Goal: Information Seeking & Learning: Learn about a topic

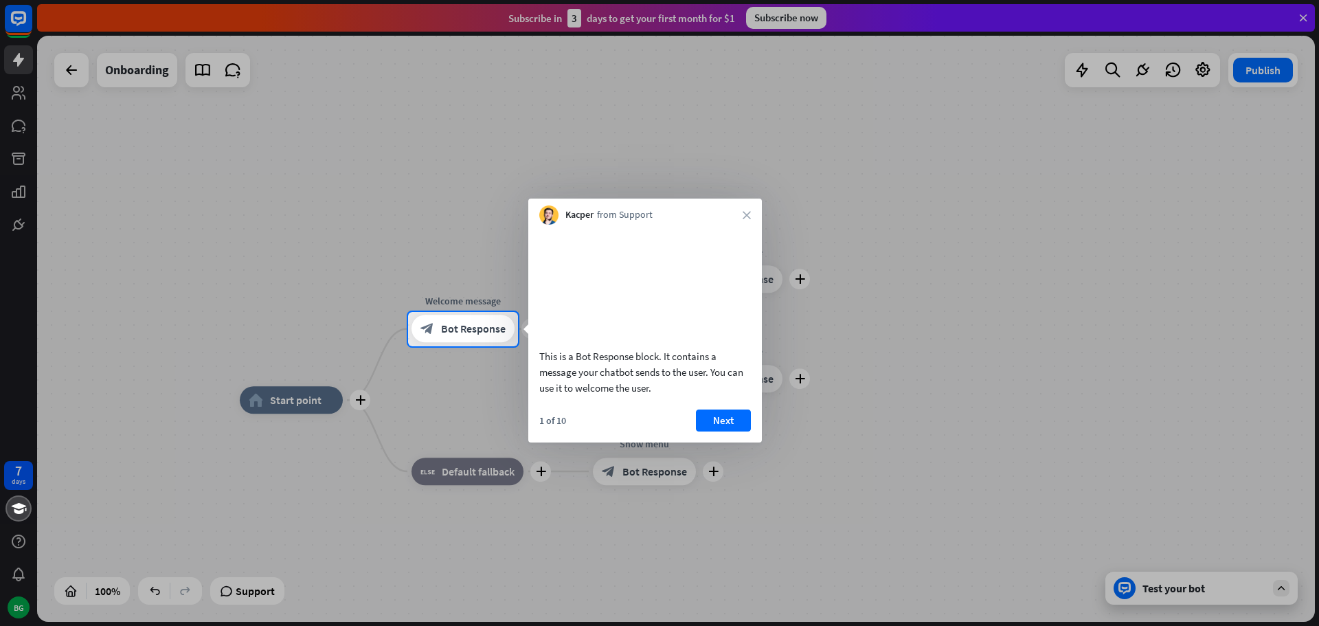
click at [298, 402] on div at bounding box center [659, 486] width 1319 height 280
click at [711, 432] on button "Next" at bounding box center [723, 421] width 55 height 22
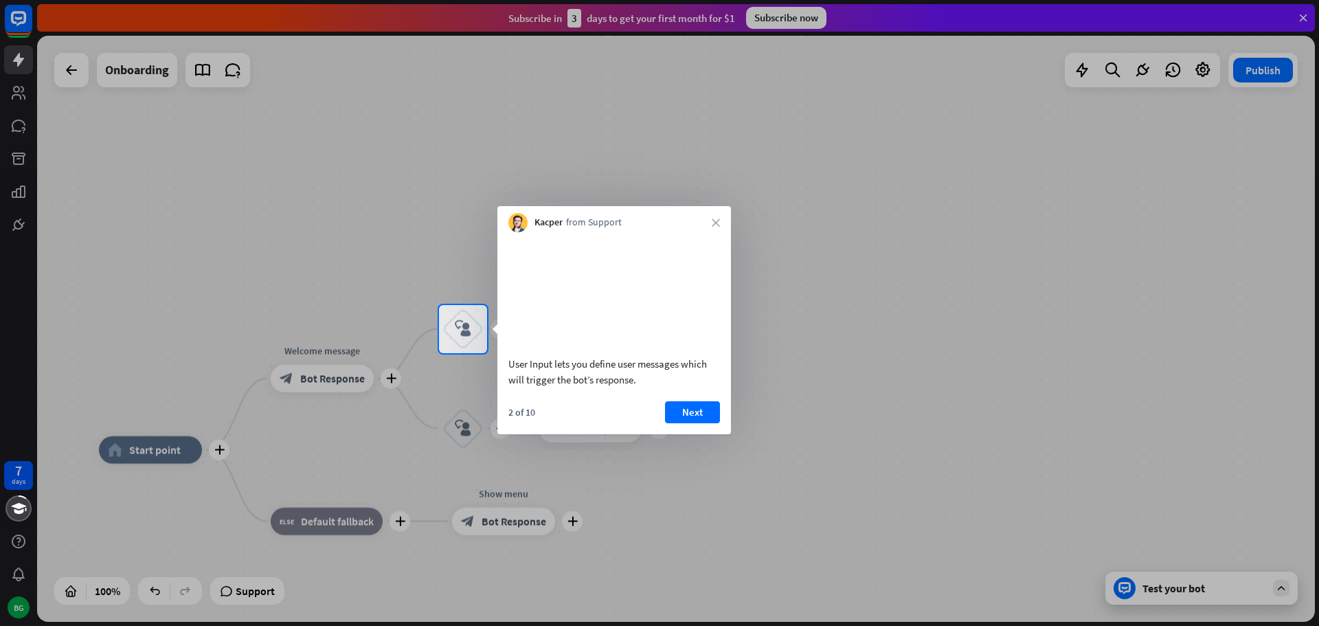
click at [1194, 588] on div at bounding box center [659, 490] width 1319 height 274
click at [694, 423] on button "Next" at bounding box center [692, 412] width 55 height 22
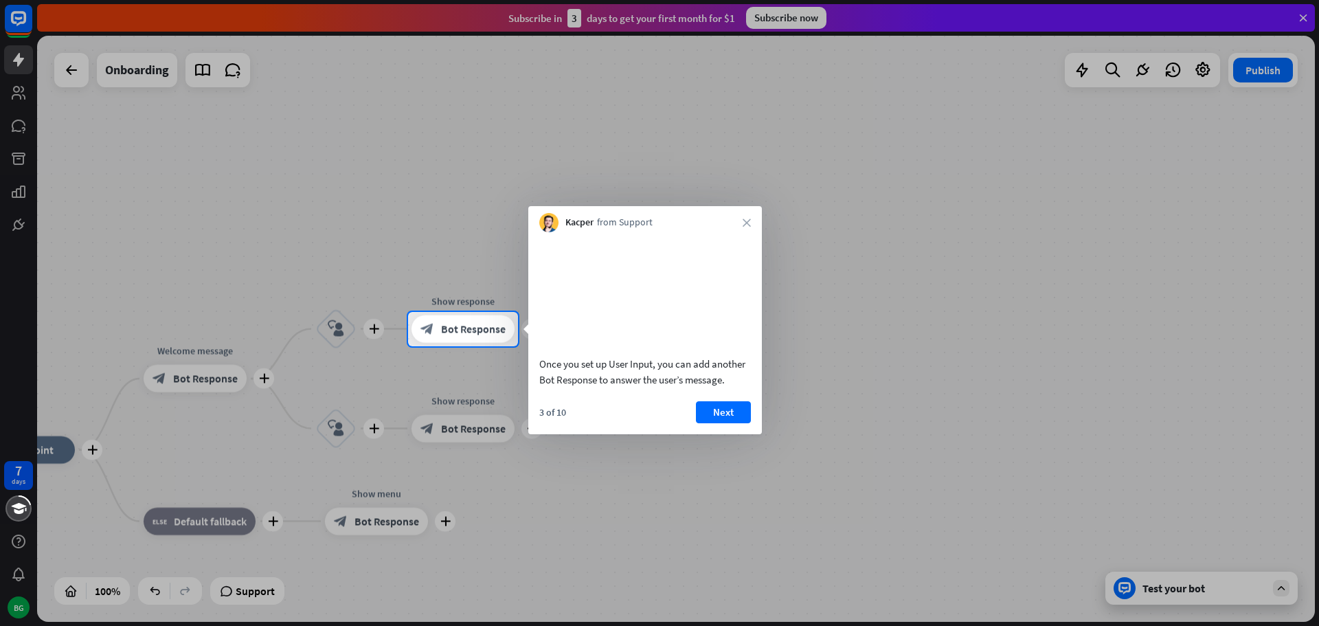
drag, startPoint x: 138, startPoint y: 269, endPoint x: 252, endPoint y: 259, distance: 113.8
click at [252, 259] on div at bounding box center [659, 156] width 1319 height 312
click at [469, 328] on span "Bot Response" at bounding box center [473, 329] width 65 height 14
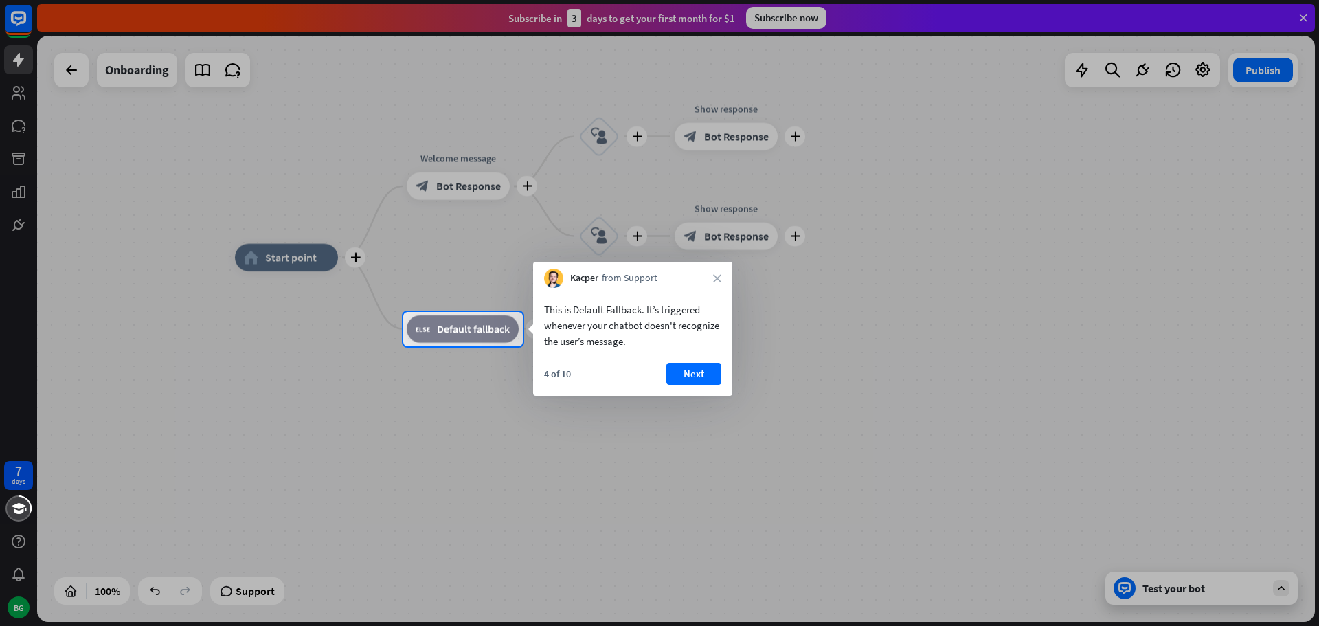
click at [302, 258] on div at bounding box center [659, 156] width 1319 height 312
click at [351, 254] on div at bounding box center [659, 156] width 1319 height 312
click at [356, 255] on div at bounding box center [659, 156] width 1319 height 312
click at [118, 69] on div at bounding box center [659, 156] width 1319 height 312
click at [71, 71] on div at bounding box center [659, 156] width 1319 height 312
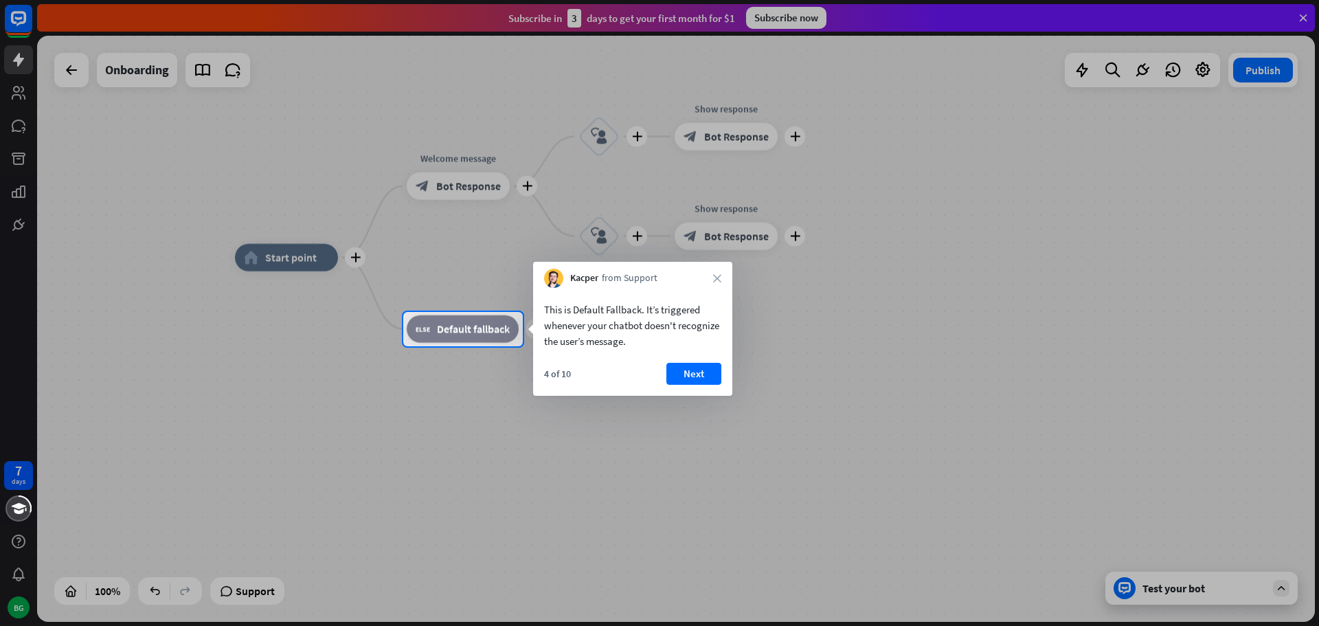
click at [243, 592] on div at bounding box center [659, 486] width 1319 height 280
click at [693, 357] on div "This is Default Fallback. It’s triggered whenever your chatbot doesn't recogniz…" at bounding box center [632, 342] width 199 height 108
click at [697, 372] on button "Next" at bounding box center [694, 374] width 55 height 22
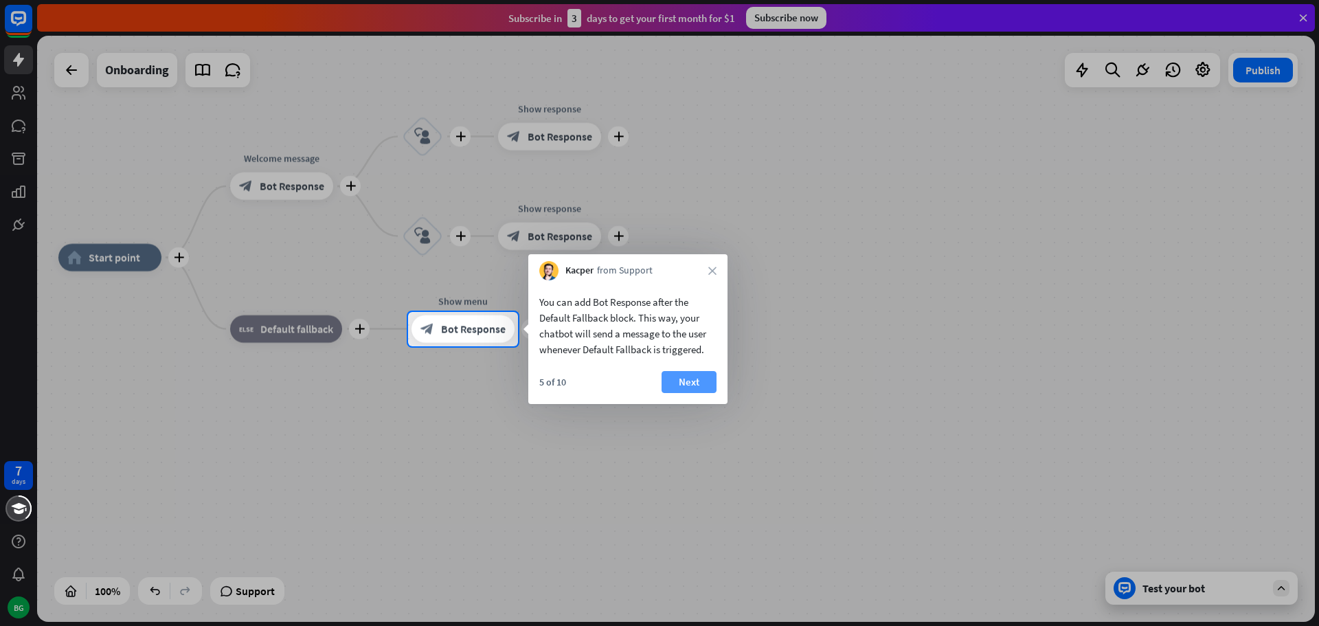
click at [693, 386] on button "Next" at bounding box center [689, 382] width 55 height 22
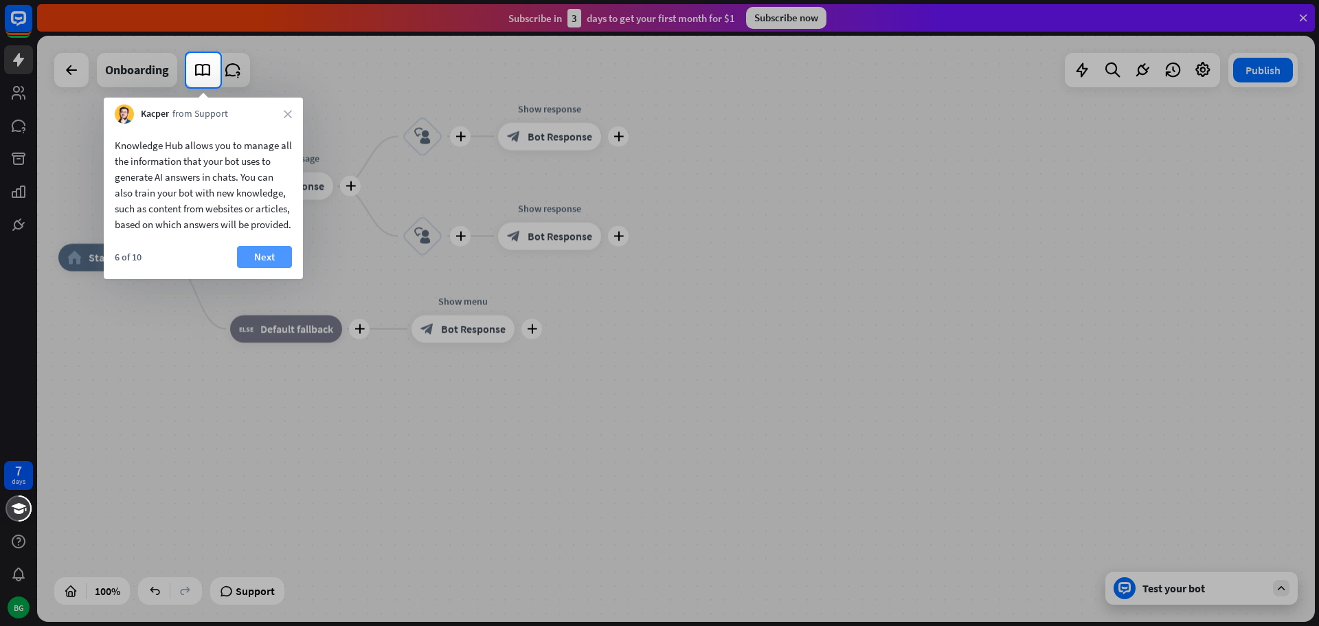
click at [263, 268] on button "Next" at bounding box center [264, 257] width 55 height 22
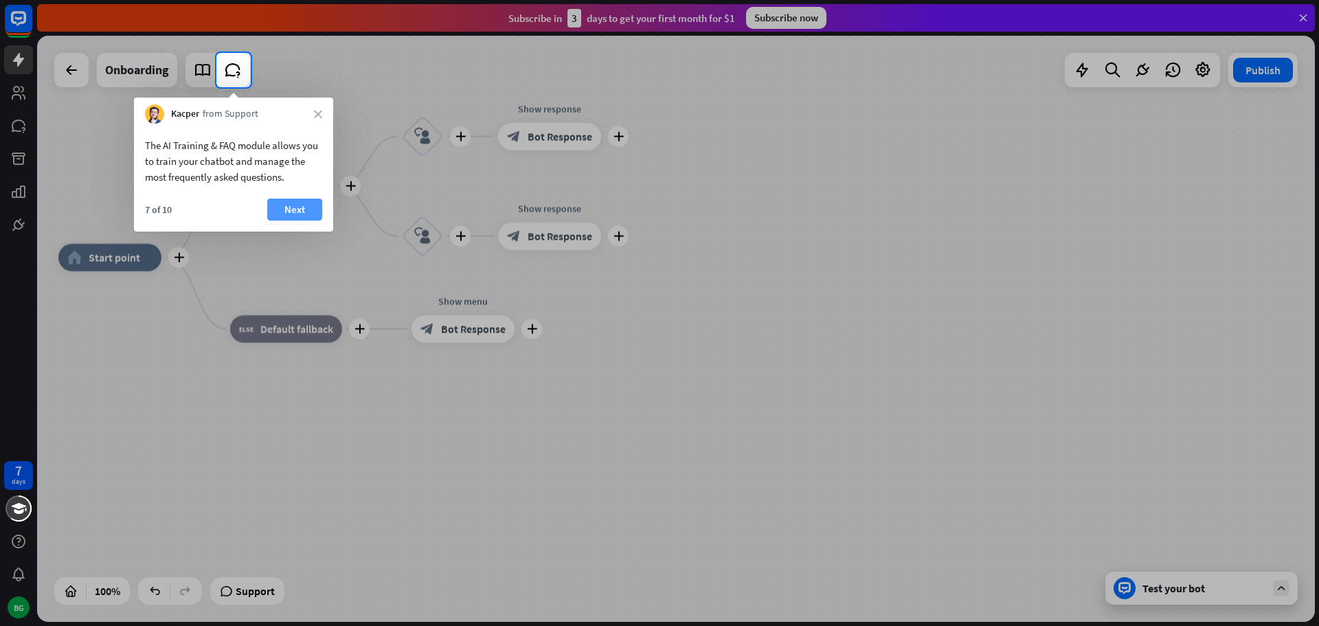
click at [300, 208] on button "Next" at bounding box center [294, 210] width 55 height 22
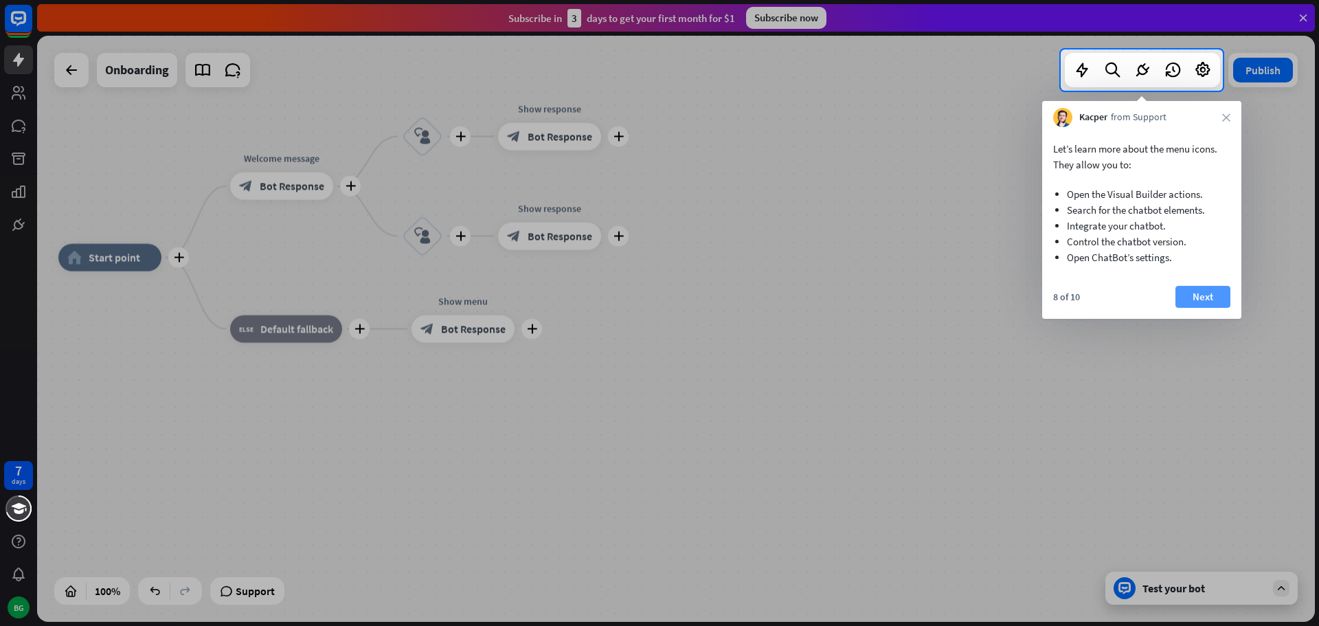
click at [1207, 297] on button "Next" at bounding box center [1203, 297] width 55 height 22
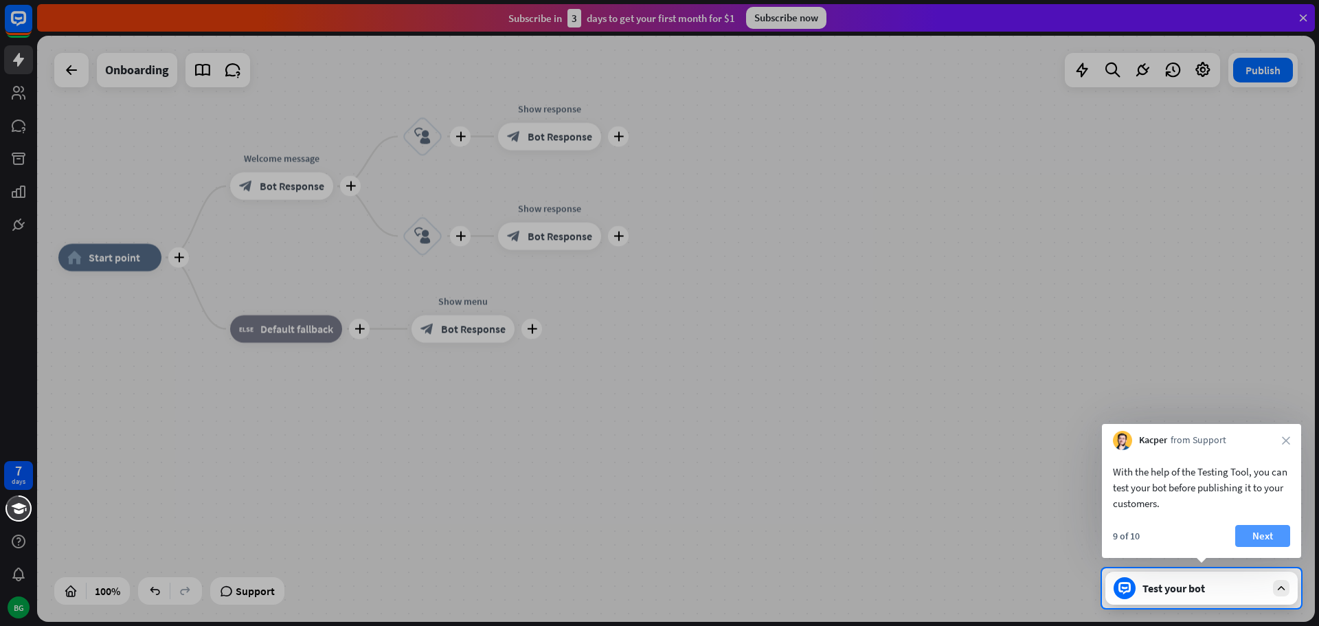
click at [1269, 536] on button "Next" at bounding box center [1263, 536] width 55 height 22
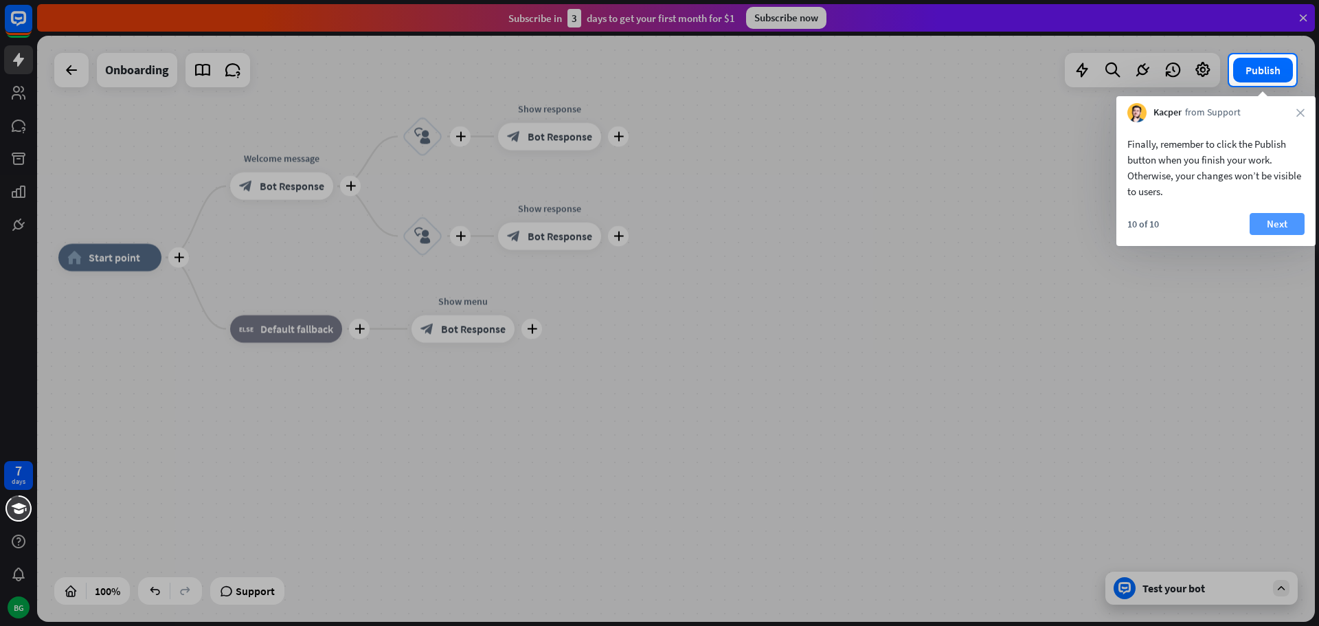
click at [1274, 223] on button "Next" at bounding box center [1277, 224] width 55 height 22
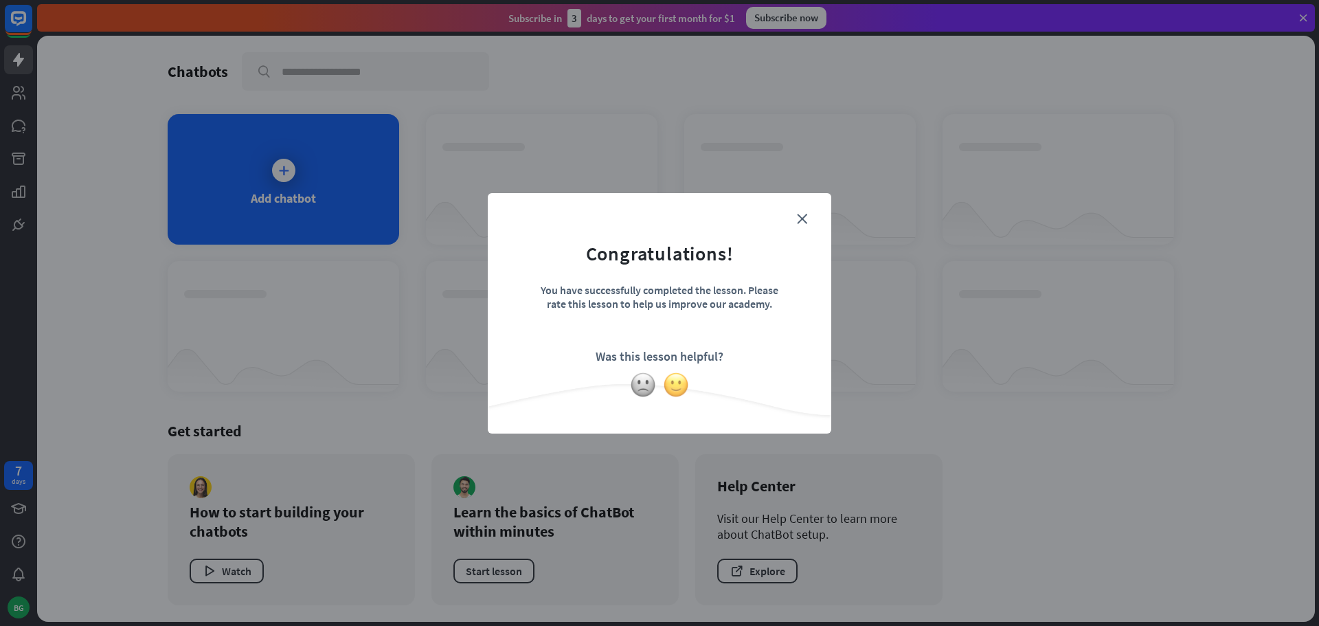
click at [676, 384] on img at bounding box center [676, 385] width 26 height 26
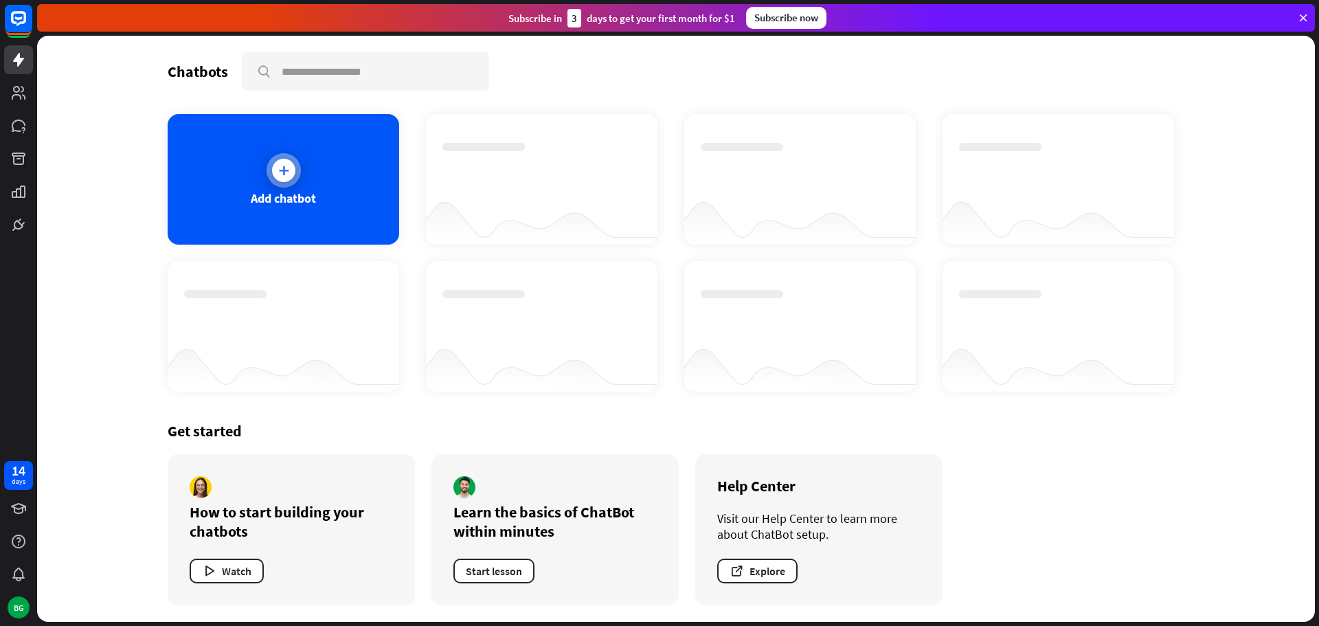
click at [290, 182] on div at bounding box center [284, 170] width 34 height 34
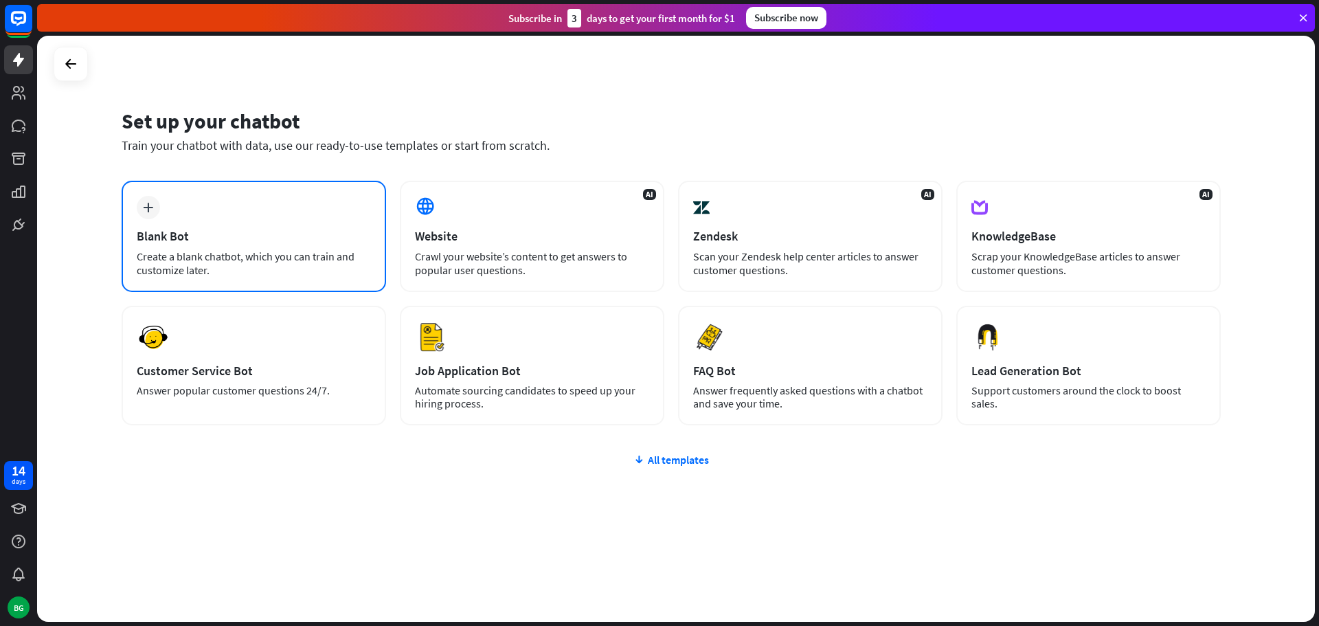
click at [247, 248] on div "plus Blank Bot Create a blank chatbot, which you can train and customize later." at bounding box center [254, 236] width 265 height 111
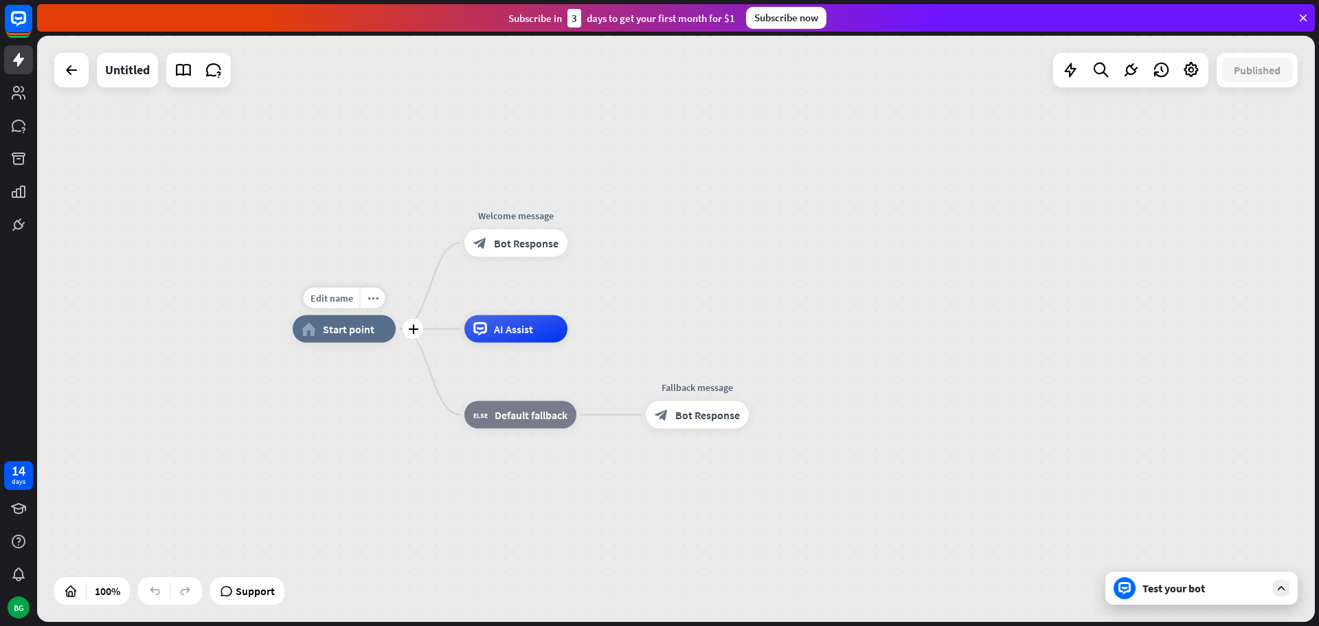
click at [355, 331] on span "Start point" at bounding box center [349, 329] width 52 height 14
click at [23, 226] on icon at bounding box center [18, 224] width 16 height 16
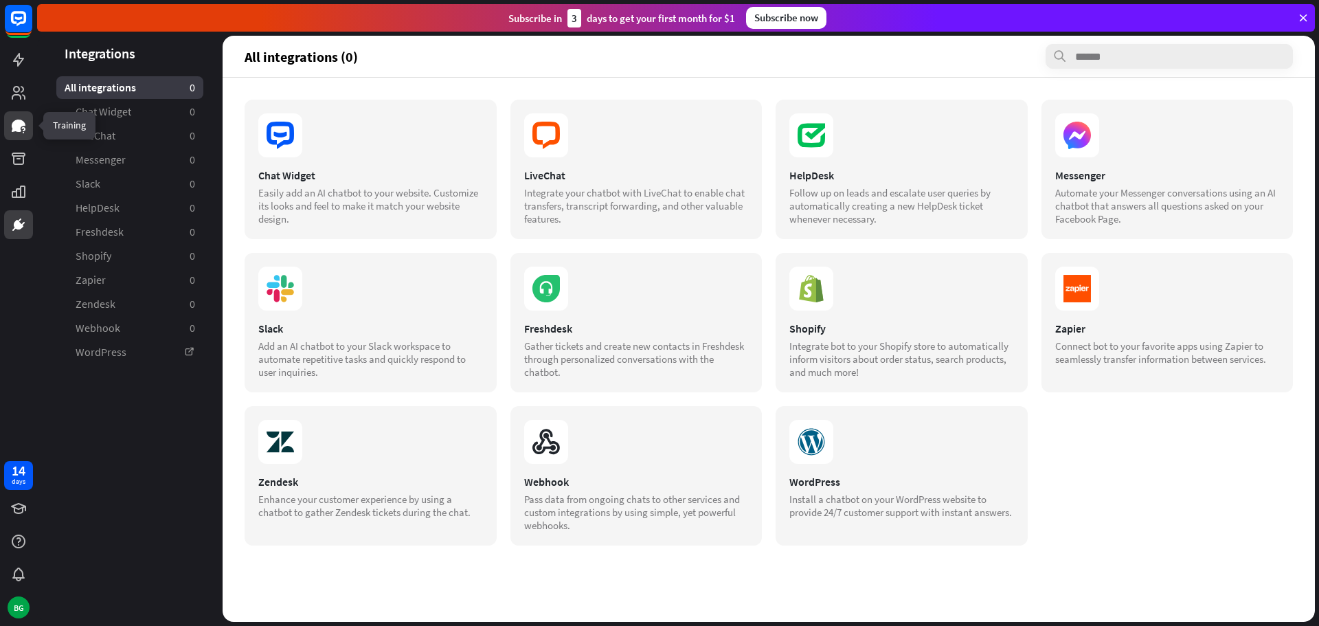
click at [20, 122] on icon at bounding box center [19, 126] width 14 height 12
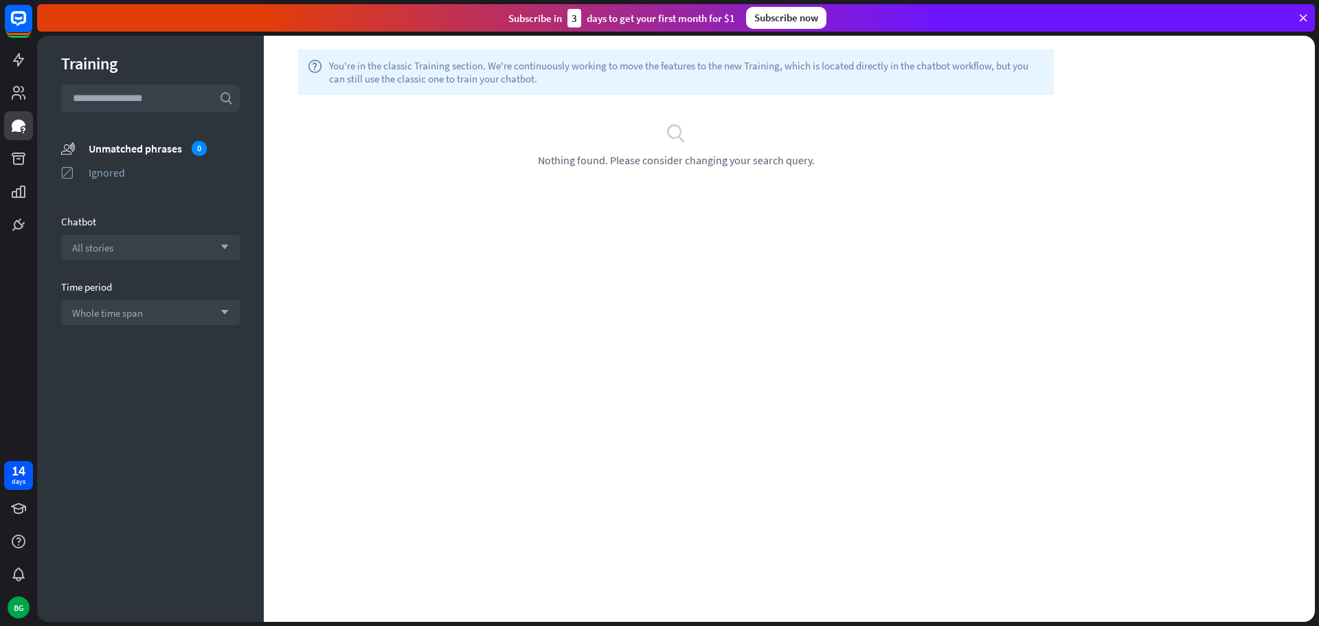
click at [401, 175] on div "search Nothing found. Please consider changing your search query." at bounding box center [676, 145] width 825 height 100
click at [218, 100] on input "text" at bounding box center [150, 98] width 179 height 27
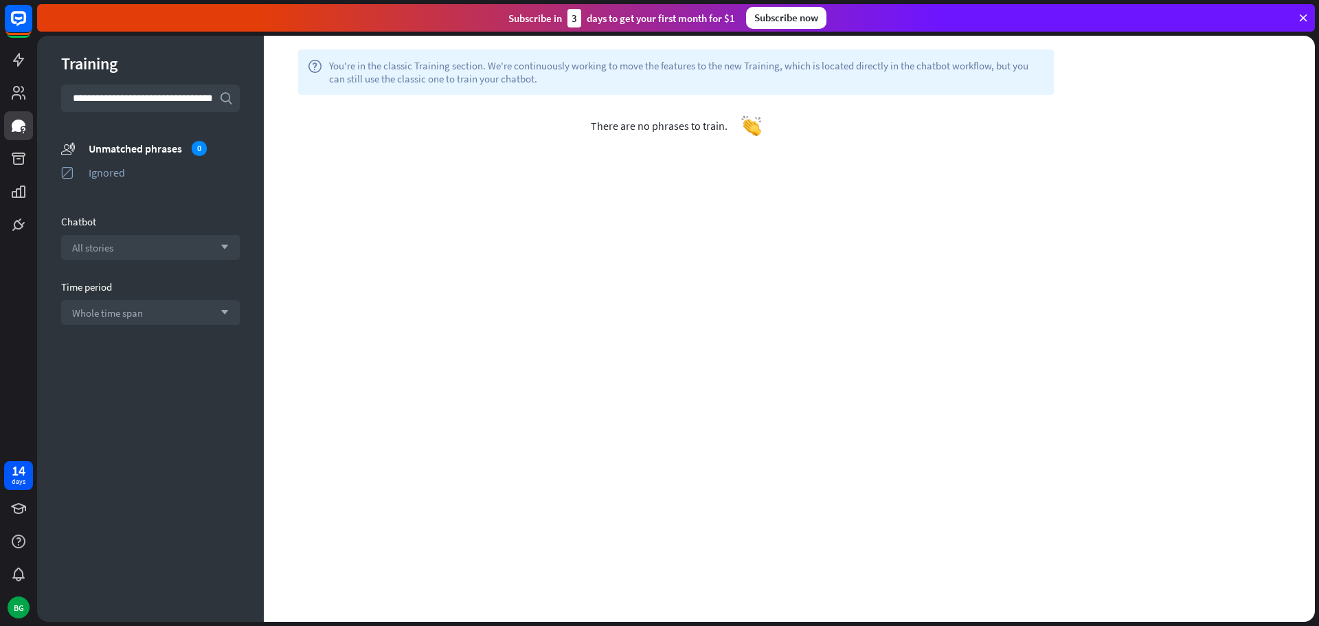
scroll to position [0, 8]
type input "**********"
click at [226, 102] on icon "search" at bounding box center [226, 98] width 14 height 14
click at [19, 95] on icon at bounding box center [19, 93] width 14 height 14
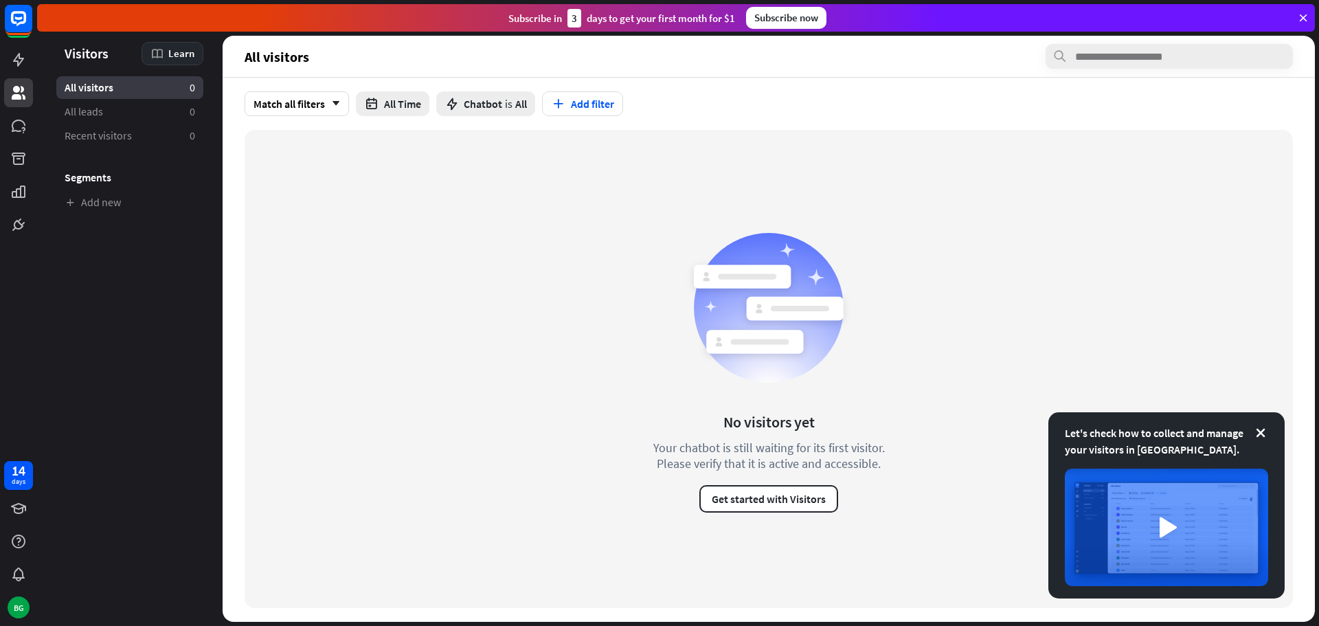
click at [180, 56] on span "Learn" at bounding box center [181, 53] width 26 height 13
click at [223, 98] on div "Get started with Visitors" at bounding box center [214, 91] width 121 height 27
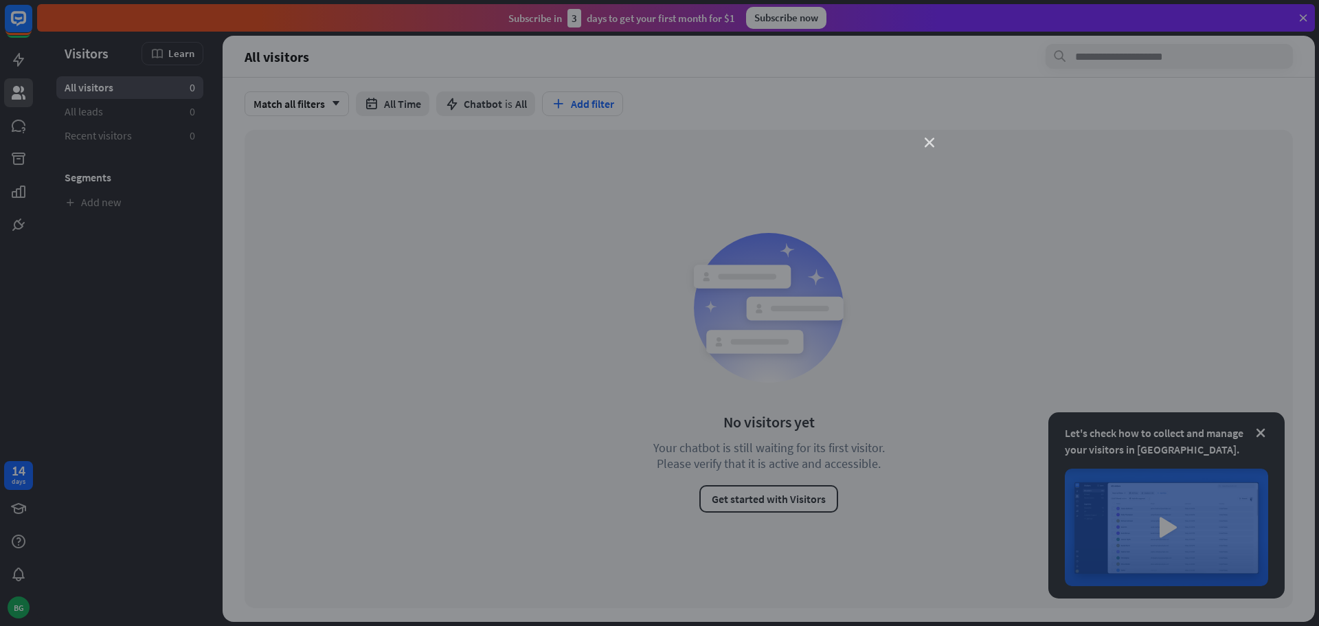
click at [933, 141] on icon "close" at bounding box center [930, 143] width 10 height 10
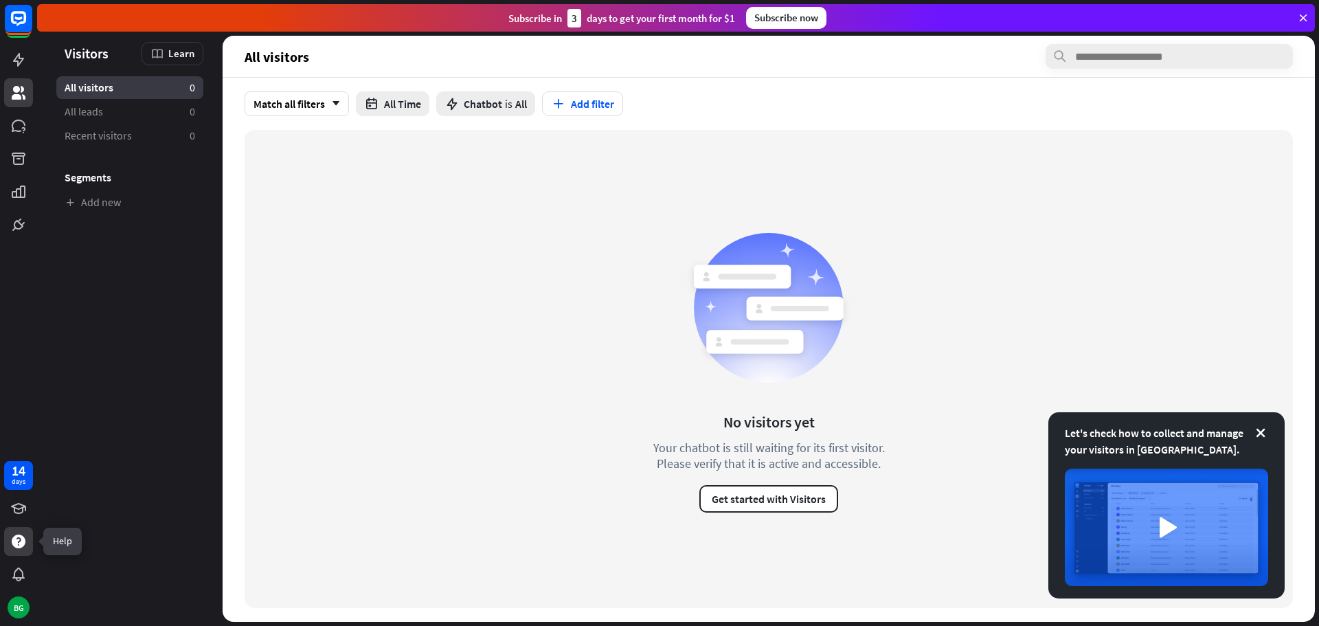
click at [16, 540] on icon at bounding box center [19, 542] width 14 height 14
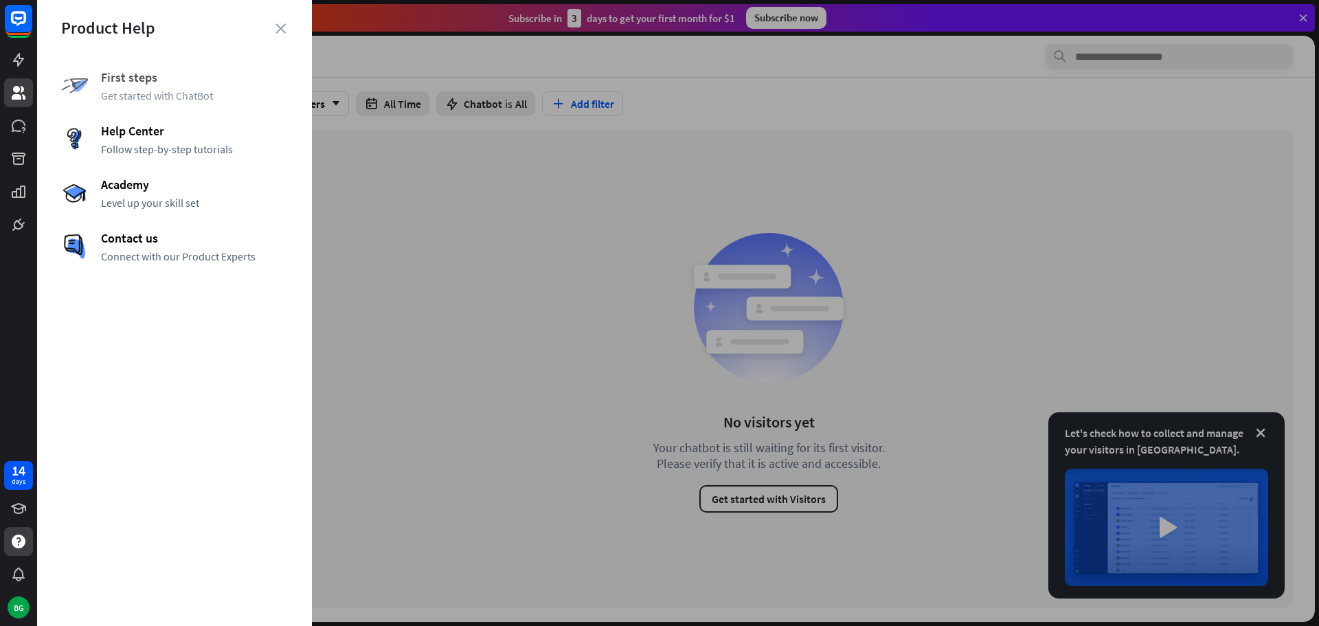
click at [190, 94] on span "Get started with ChatBot" at bounding box center [194, 96] width 187 height 14
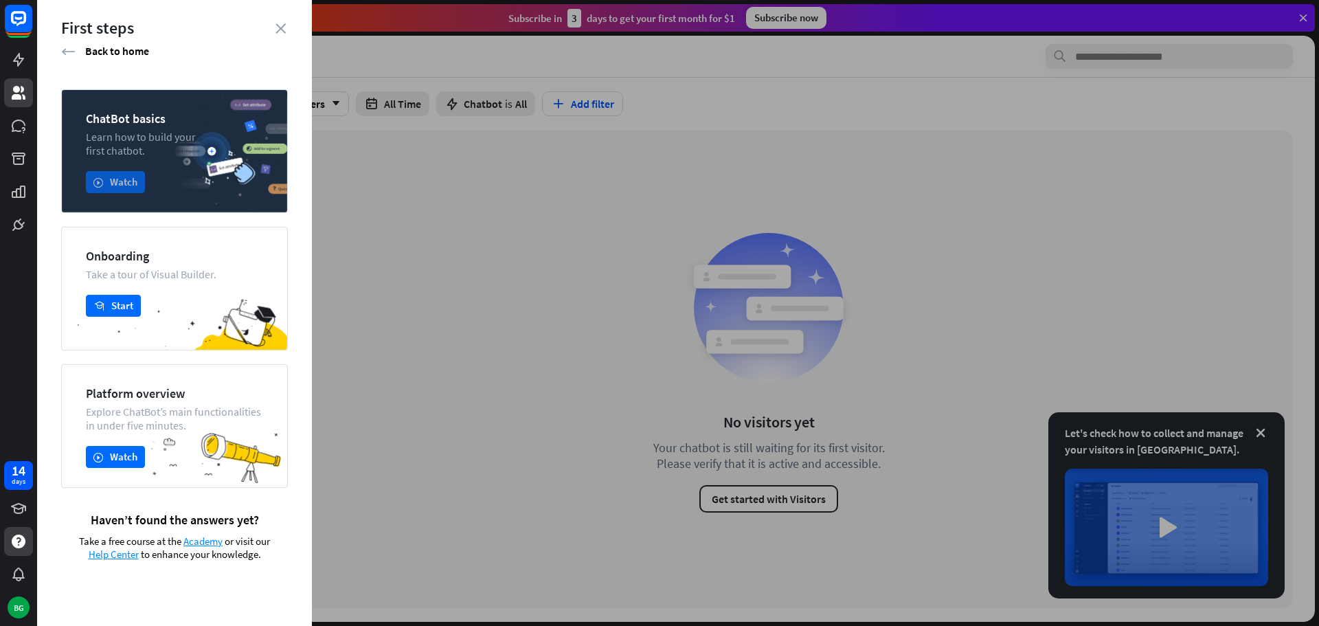
click at [118, 184] on button "play Watch" at bounding box center [115, 182] width 59 height 22
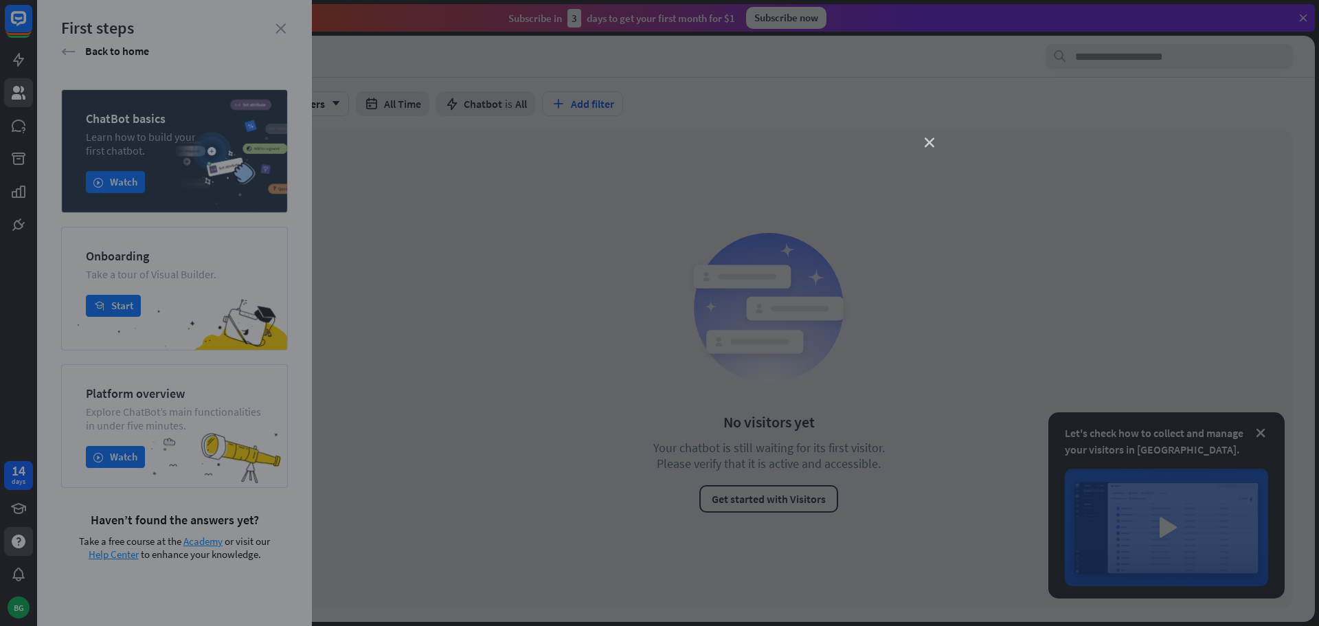
click at [927, 140] on icon "close" at bounding box center [930, 143] width 10 height 10
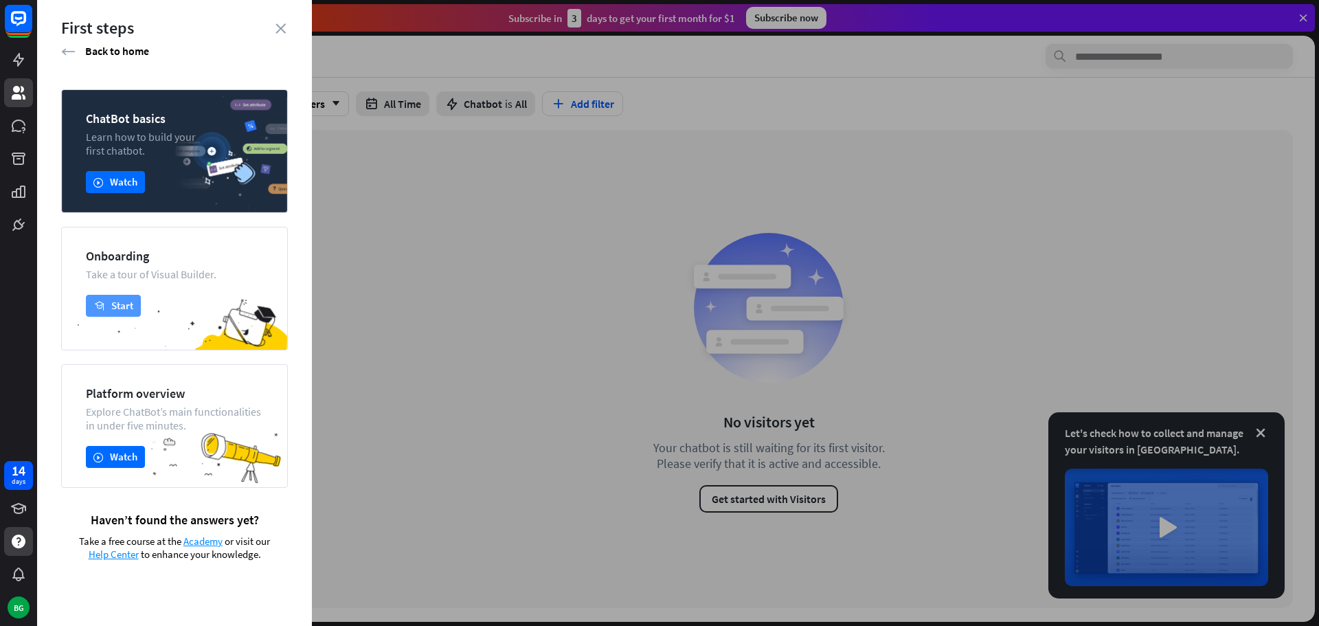
click at [130, 304] on button "academy Start" at bounding box center [113, 306] width 55 height 22
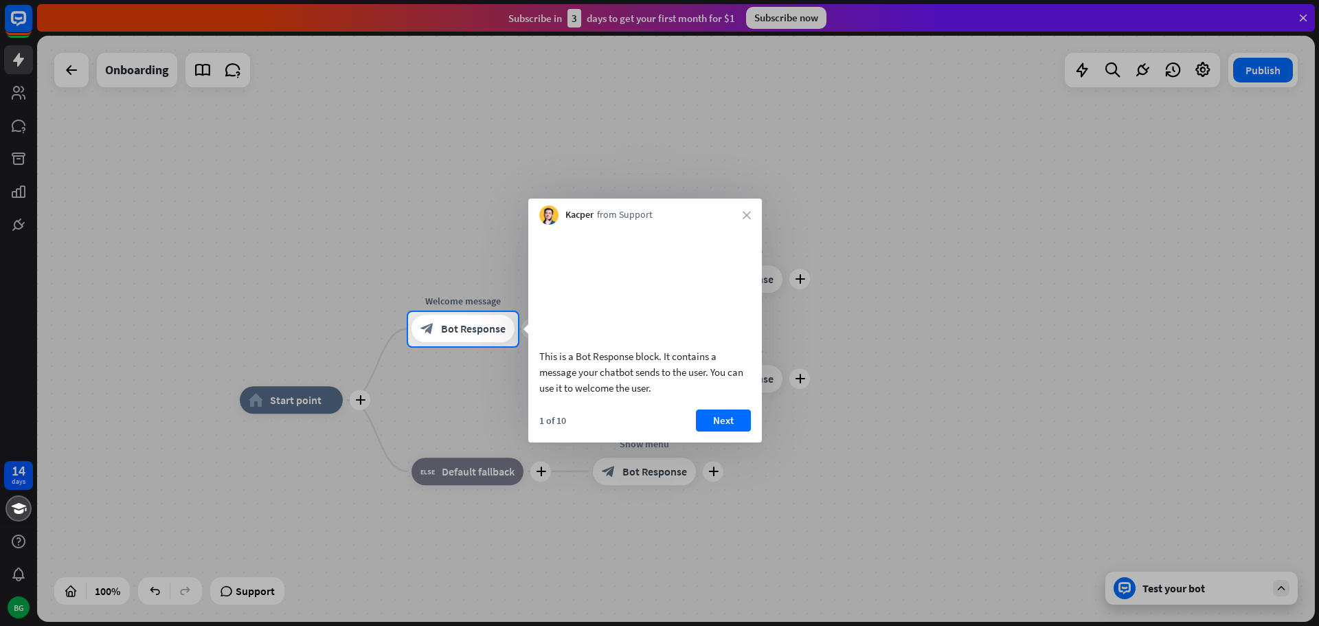
click at [297, 405] on div at bounding box center [659, 486] width 1319 height 280
click at [25, 129] on div at bounding box center [659, 156] width 1319 height 312
click at [731, 432] on button "Next" at bounding box center [723, 421] width 55 height 22
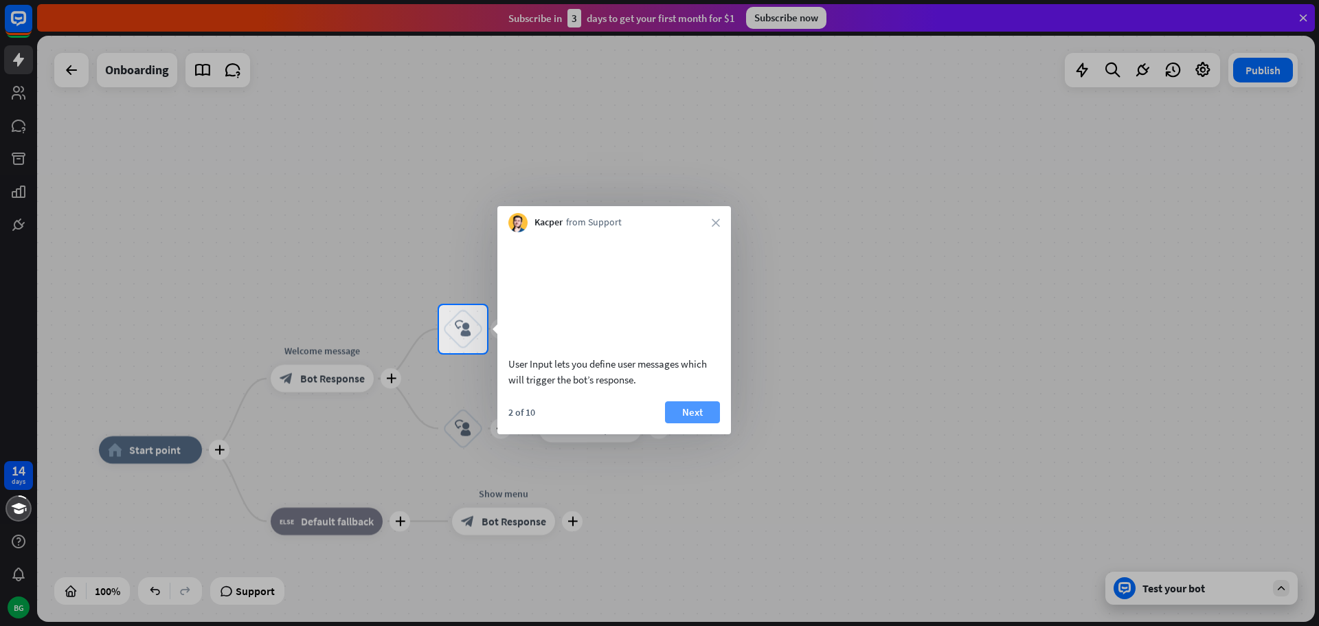
click at [694, 423] on button "Next" at bounding box center [692, 412] width 55 height 22
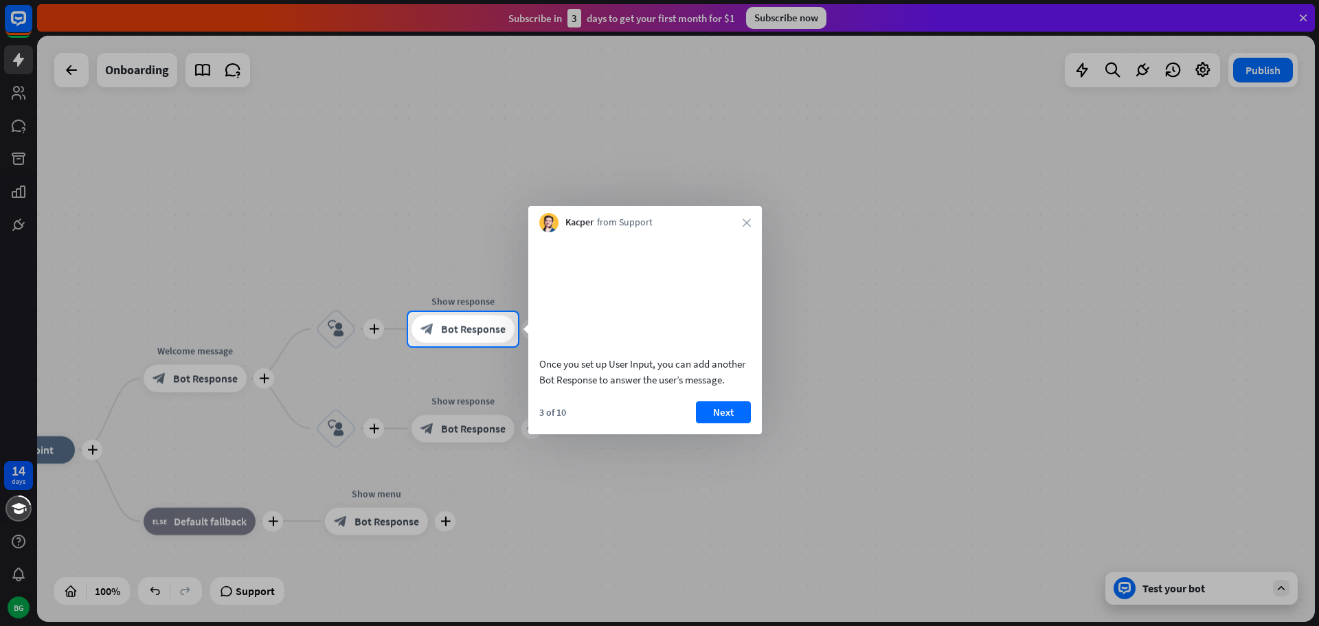
click at [716, 423] on button "Next" at bounding box center [723, 412] width 55 height 22
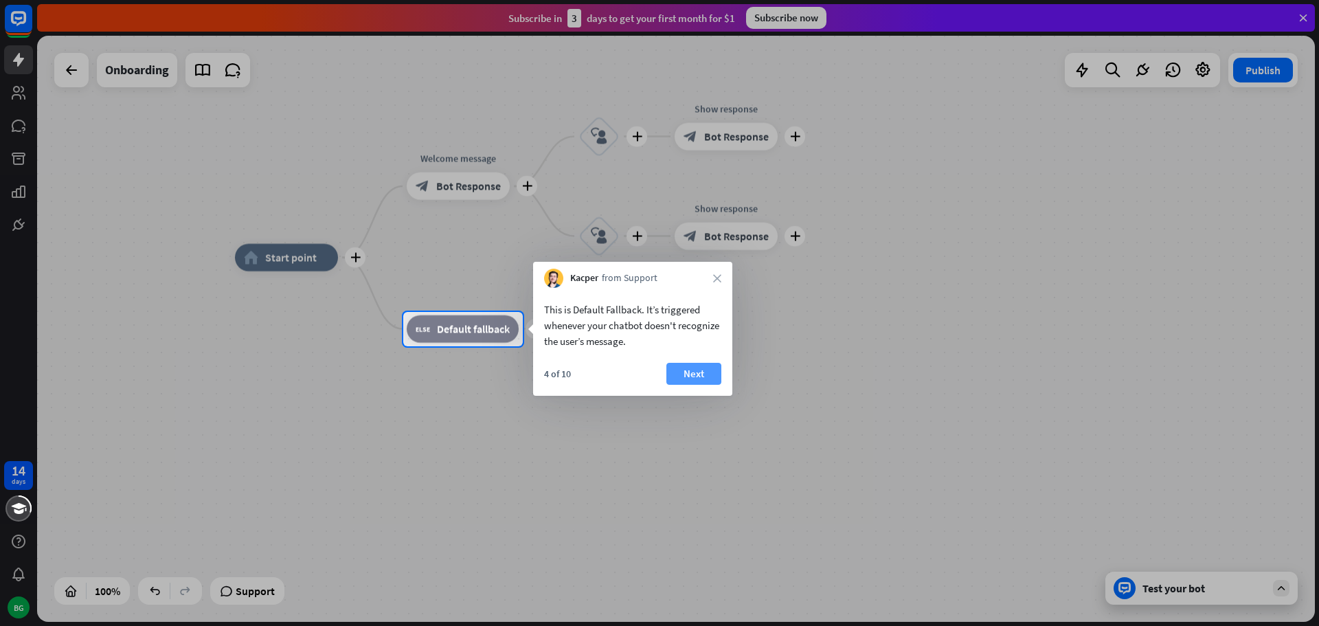
click at [696, 375] on button "Next" at bounding box center [694, 374] width 55 height 22
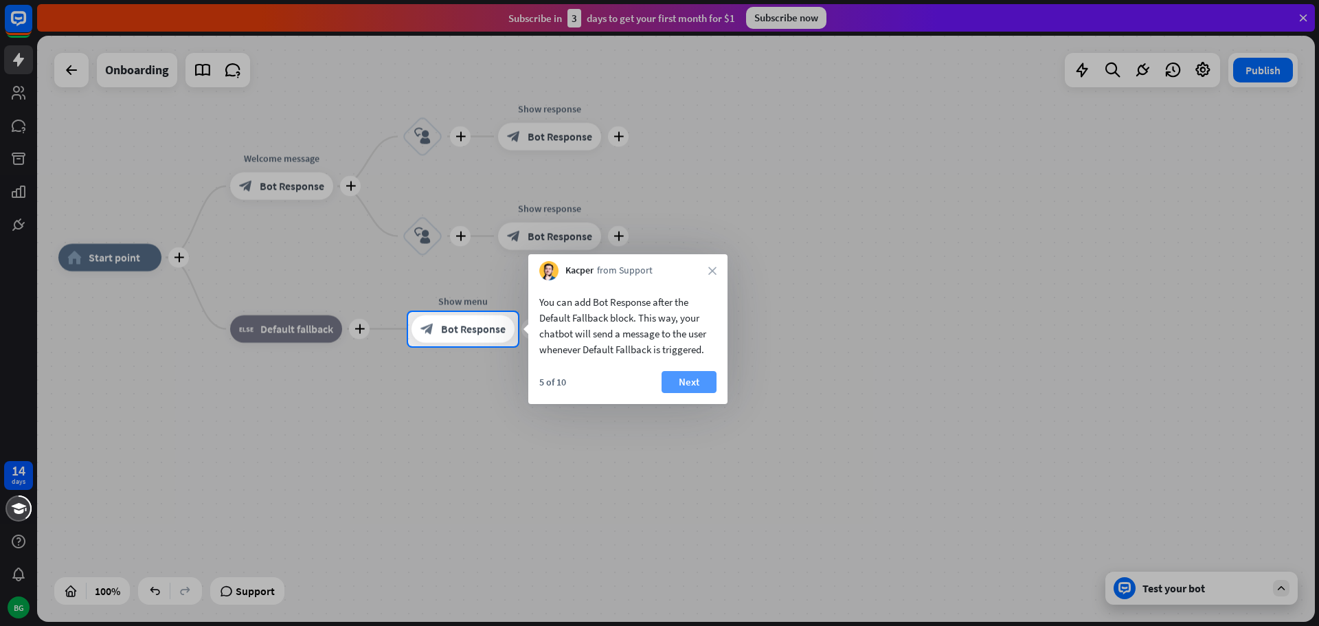
click at [694, 375] on button "Next" at bounding box center [689, 382] width 55 height 22
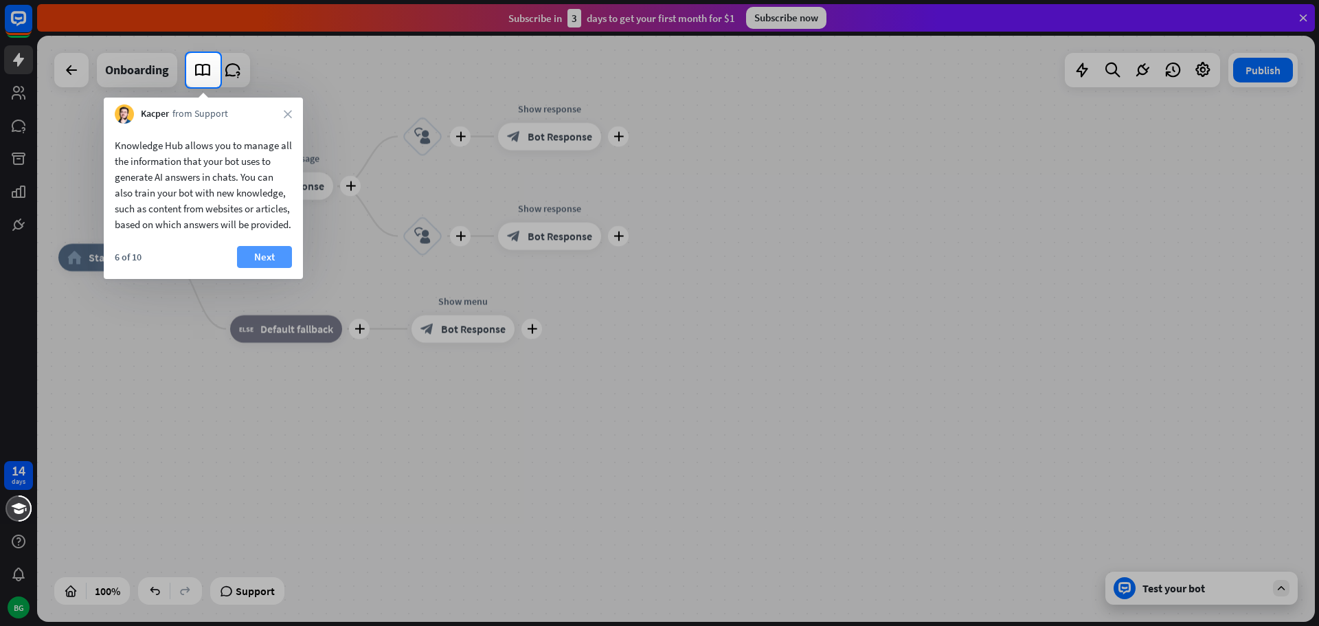
click at [259, 268] on button "Next" at bounding box center [264, 257] width 55 height 22
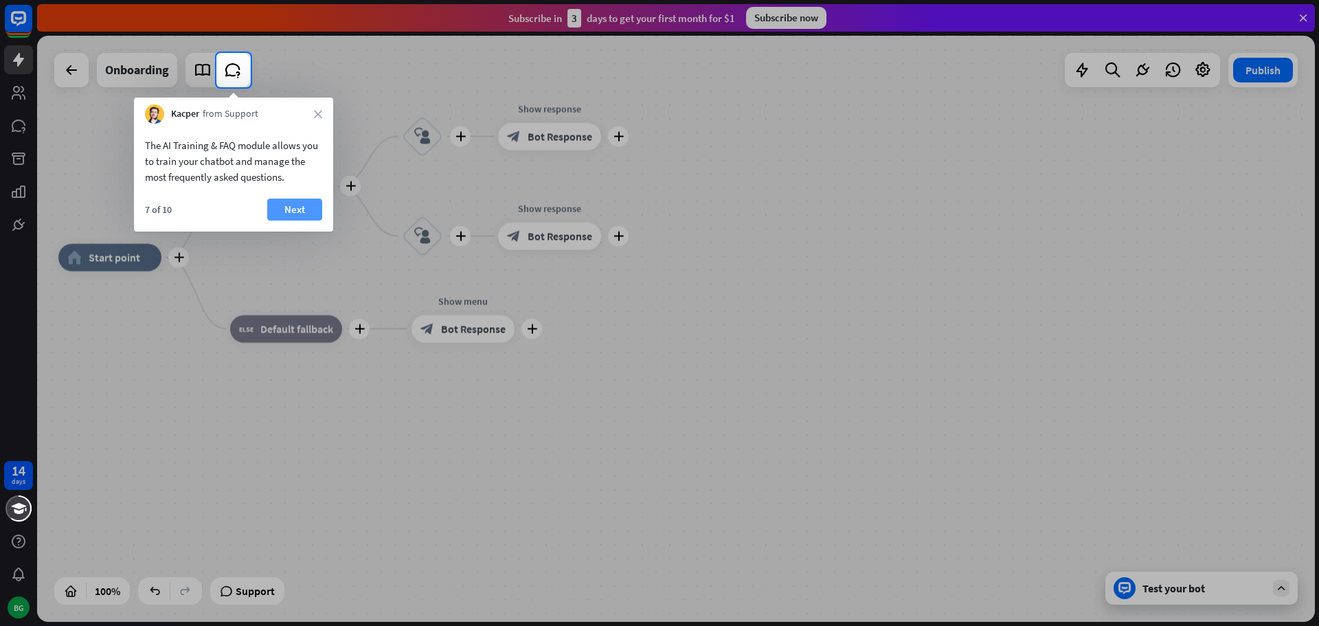
click at [297, 208] on button "Next" at bounding box center [294, 210] width 55 height 22
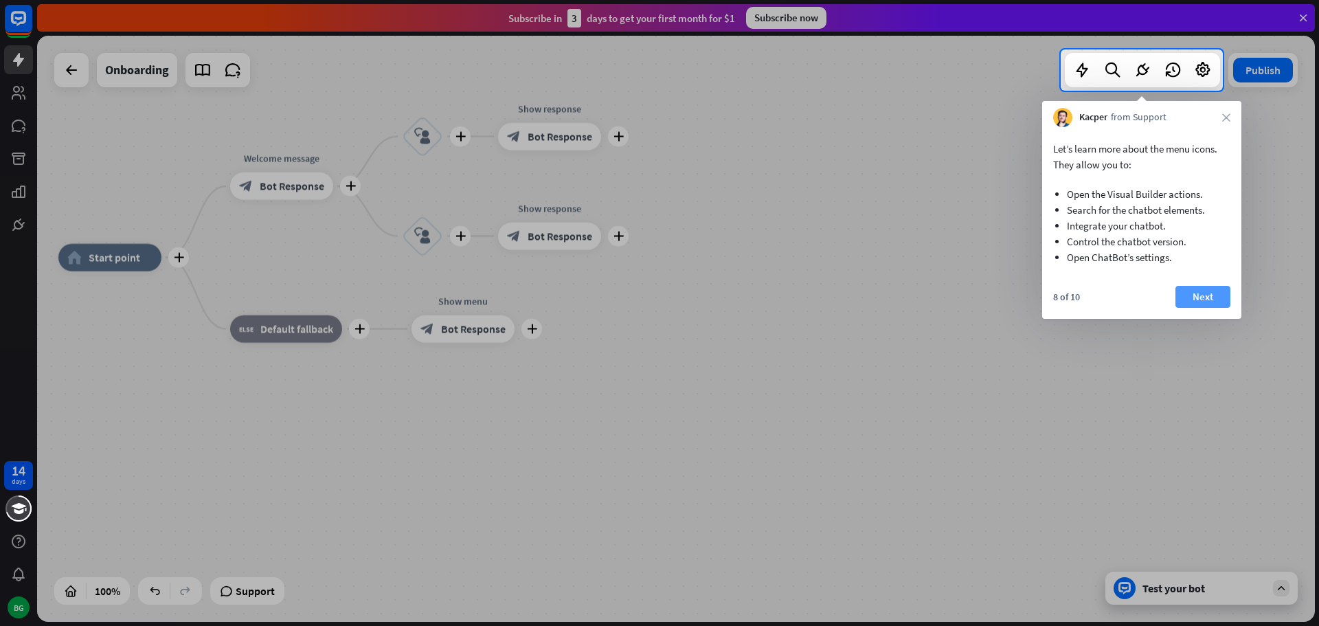
click at [1187, 298] on button "Next" at bounding box center [1203, 297] width 55 height 22
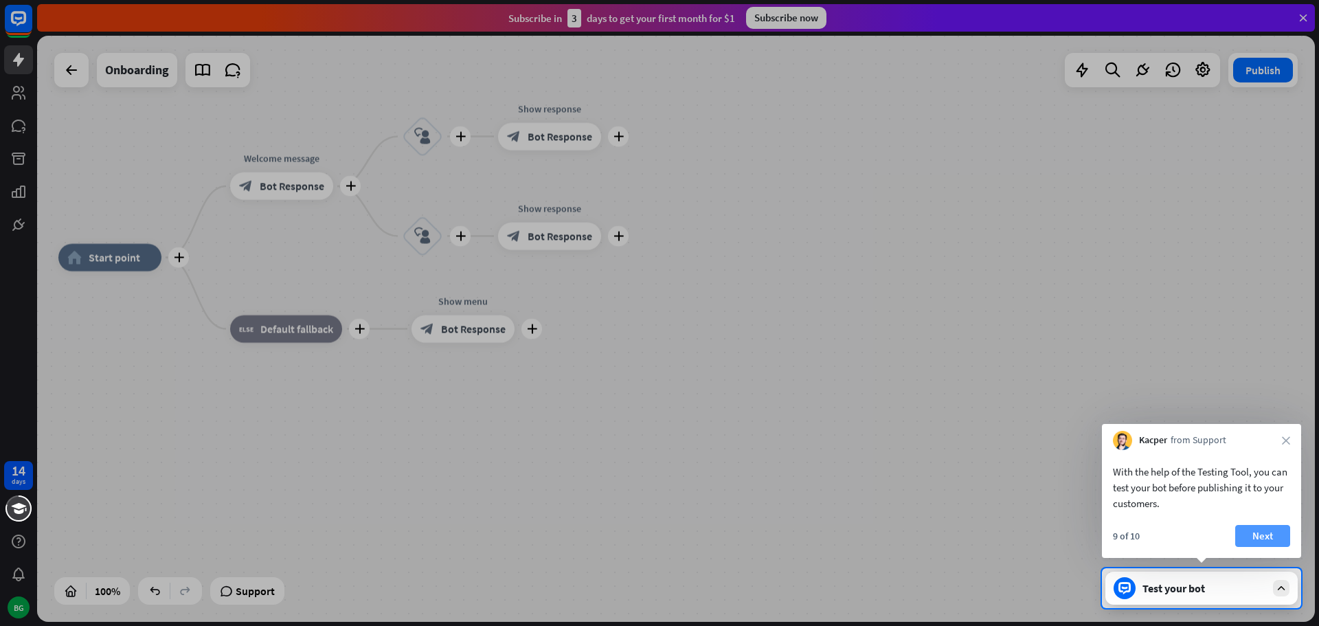
click at [1281, 539] on button "Next" at bounding box center [1263, 536] width 55 height 22
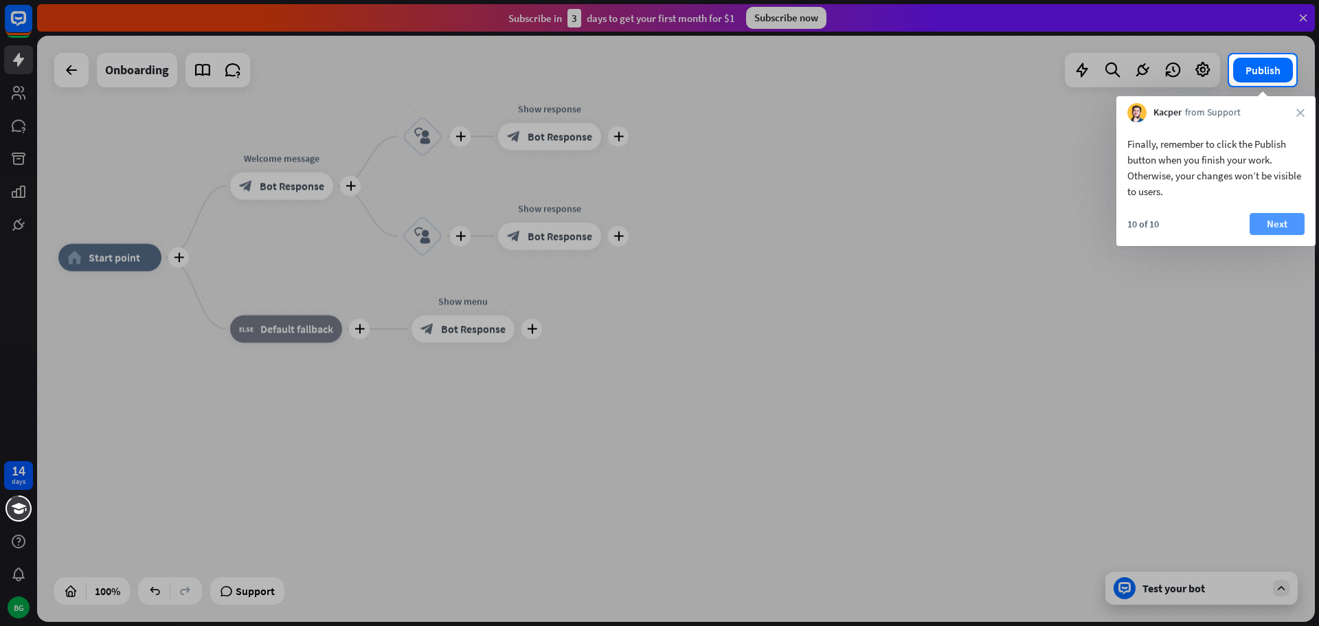
click at [1278, 214] on button "Next" at bounding box center [1277, 224] width 55 height 22
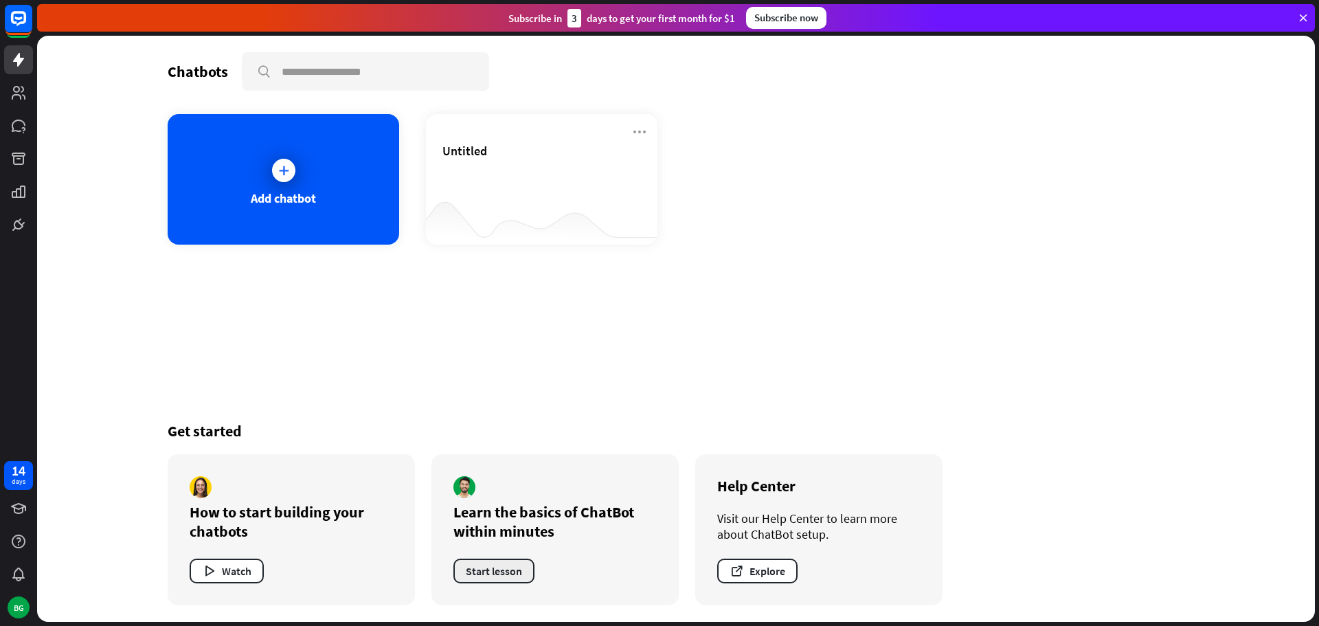
click at [501, 573] on button "Start lesson" at bounding box center [494, 571] width 81 height 25
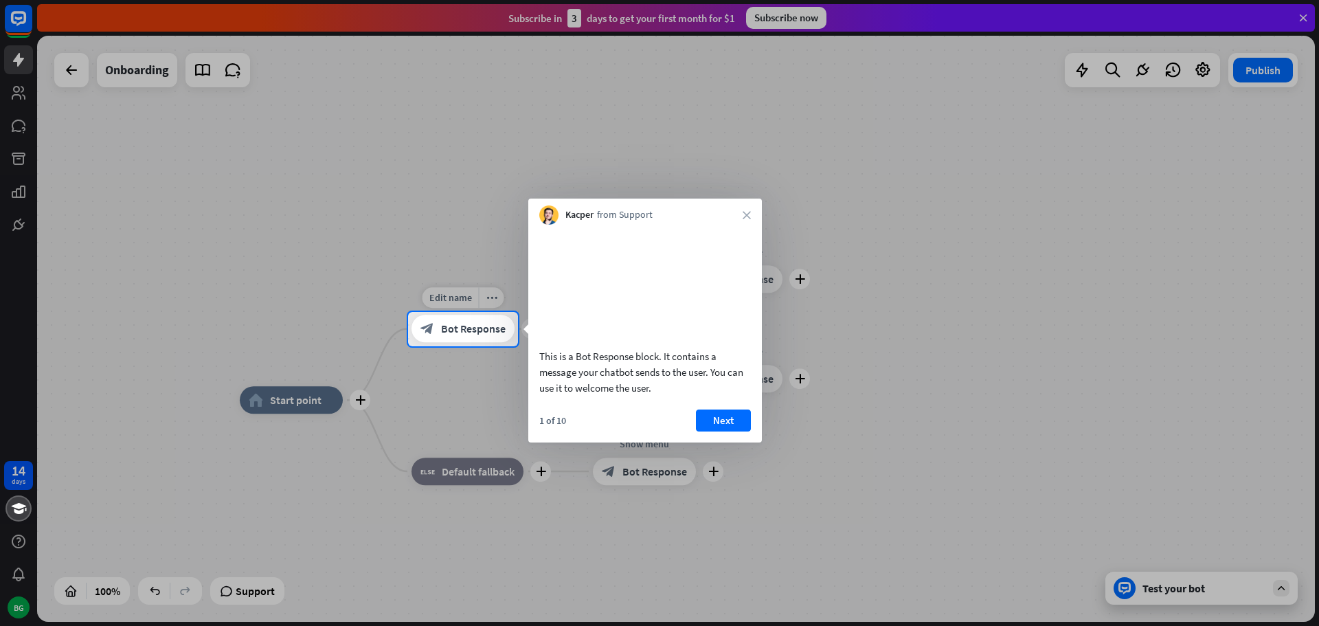
click at [459, 328] on span "Bot Response" at bounding box center [473, 329] width 65 height 14
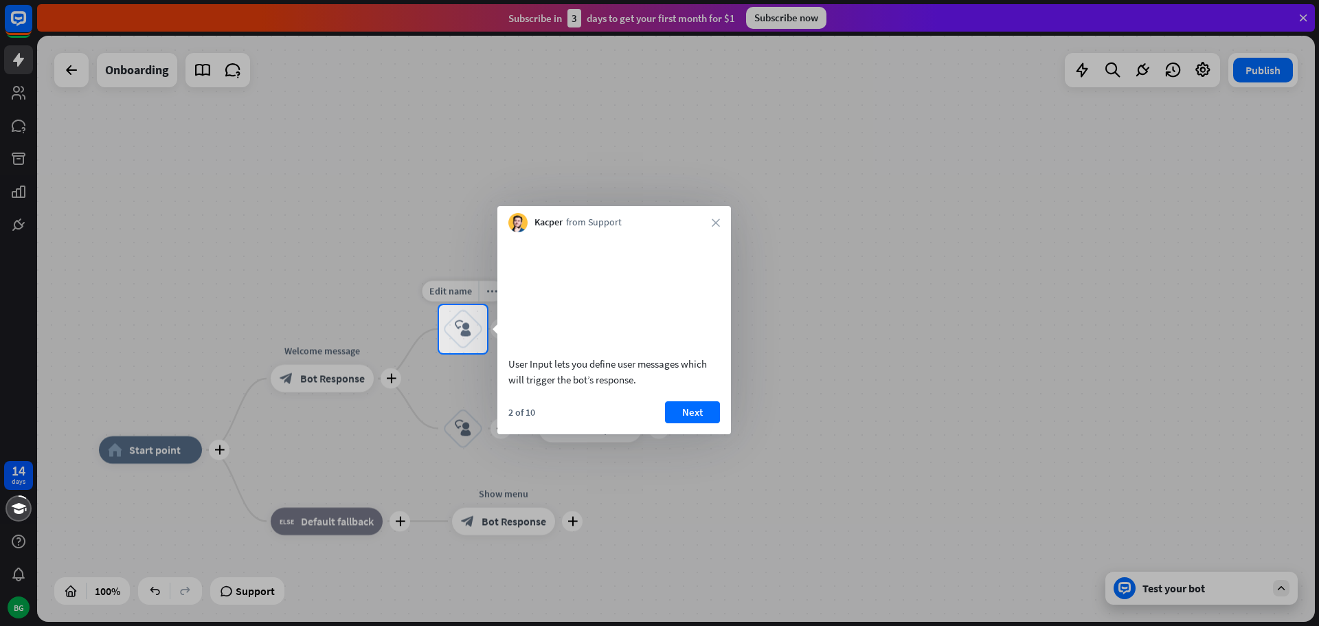
click at [459, 328] on icon "block_user_input" at bounding box center [463, 329] width 16 height 16
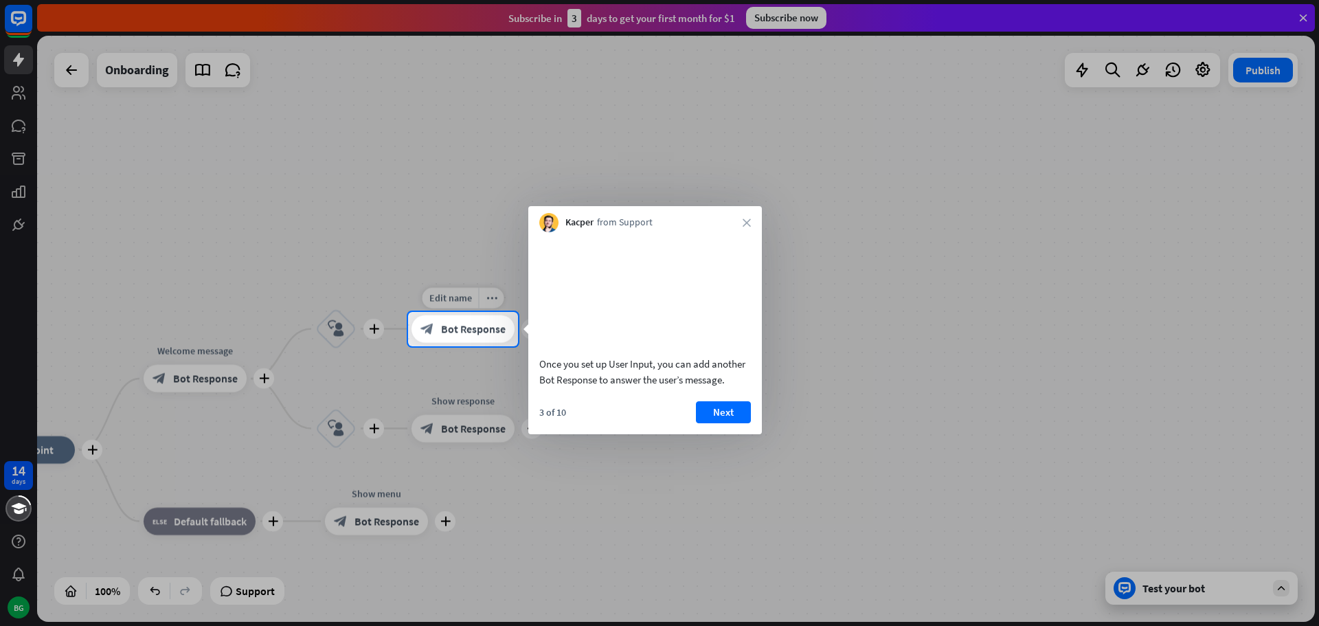
click at [459, 328] on span "Bot Response" at bounding box center [473, 329] width 65 height 14
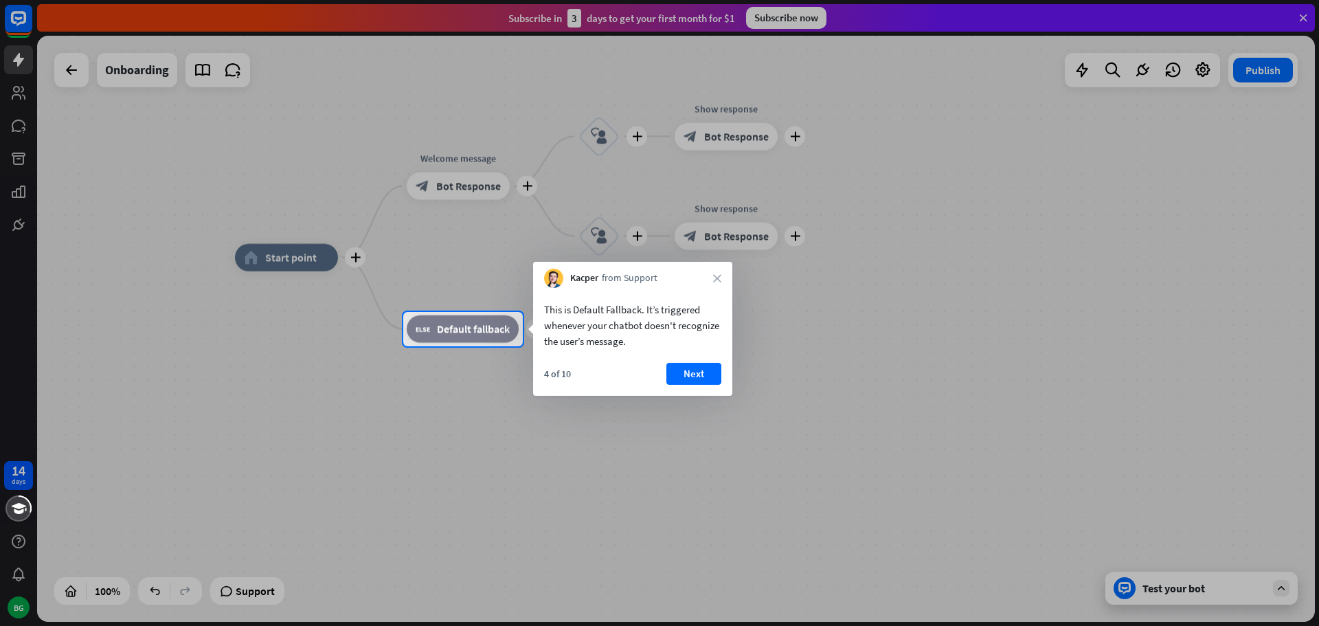
click at [731, 138] on div at bounding box center [659, 156] width 1319 height 312
click at [628, 137] on div at bounding box center [659, 156] width 1319 height 312
click at [687, 372] on button "Next" at bounding box center [694, 374] width 55 height 22
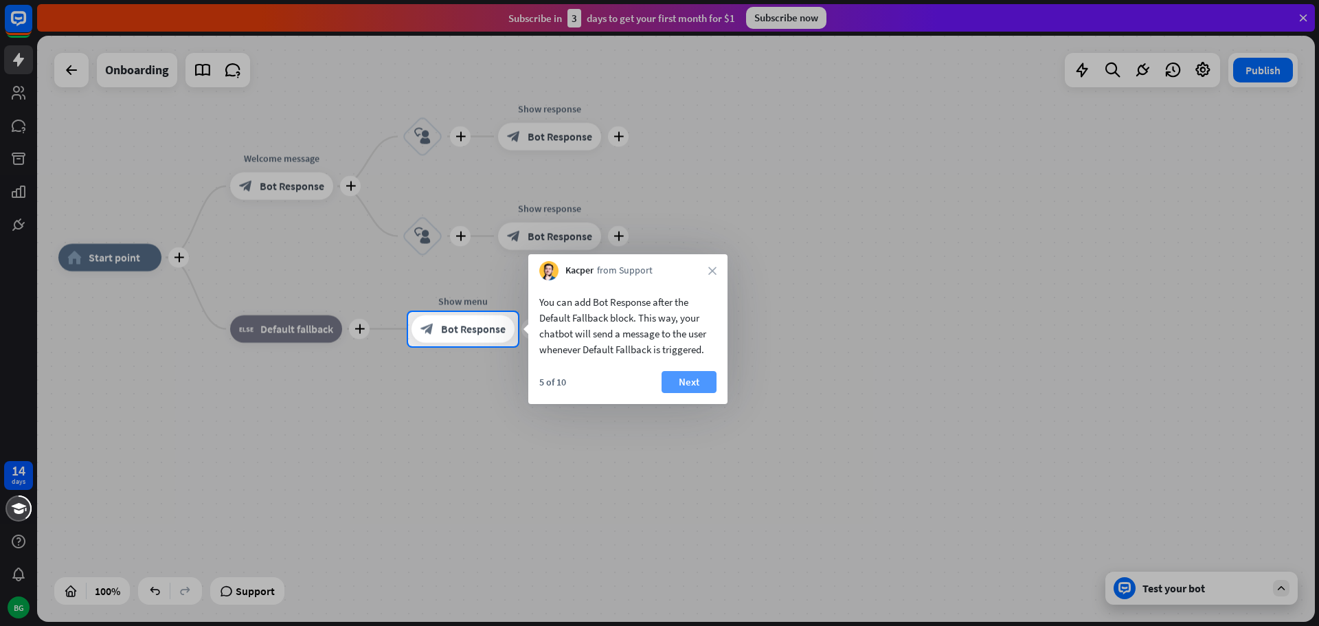
click at [682, 383] on button "Next" at bounding box center [689, 382] width 55 height 22
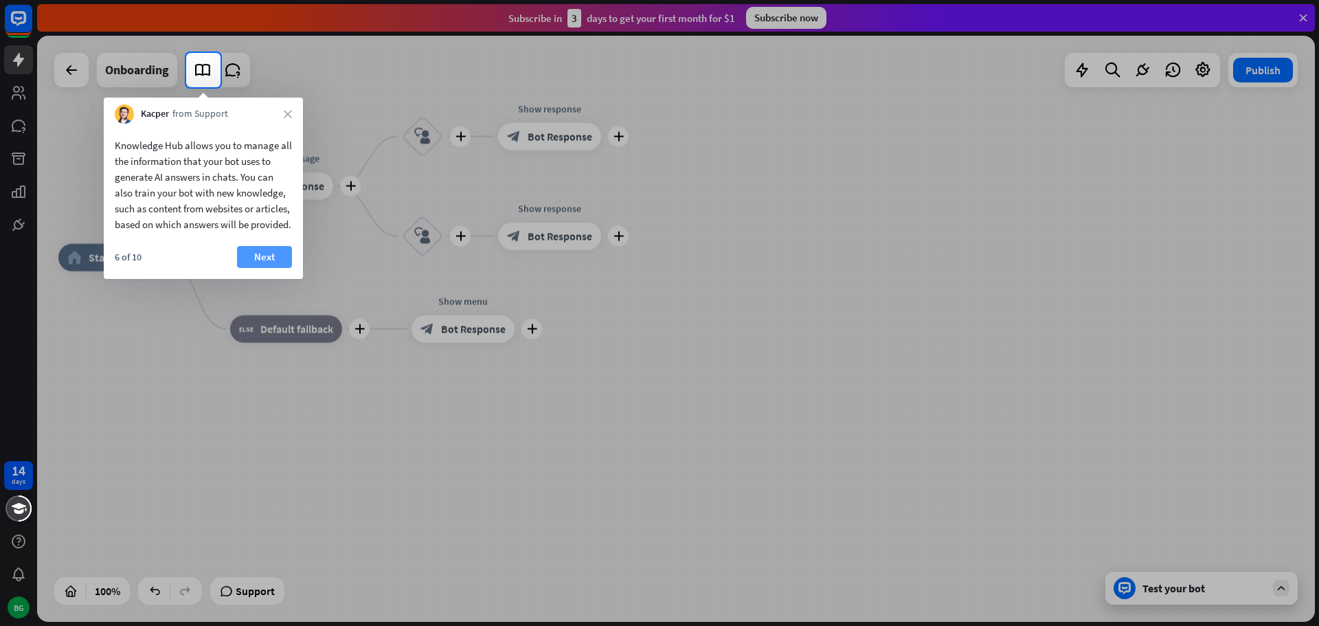
click at [271, 268] on button "Next" at bounding box center [264, 257] width 55 height 22
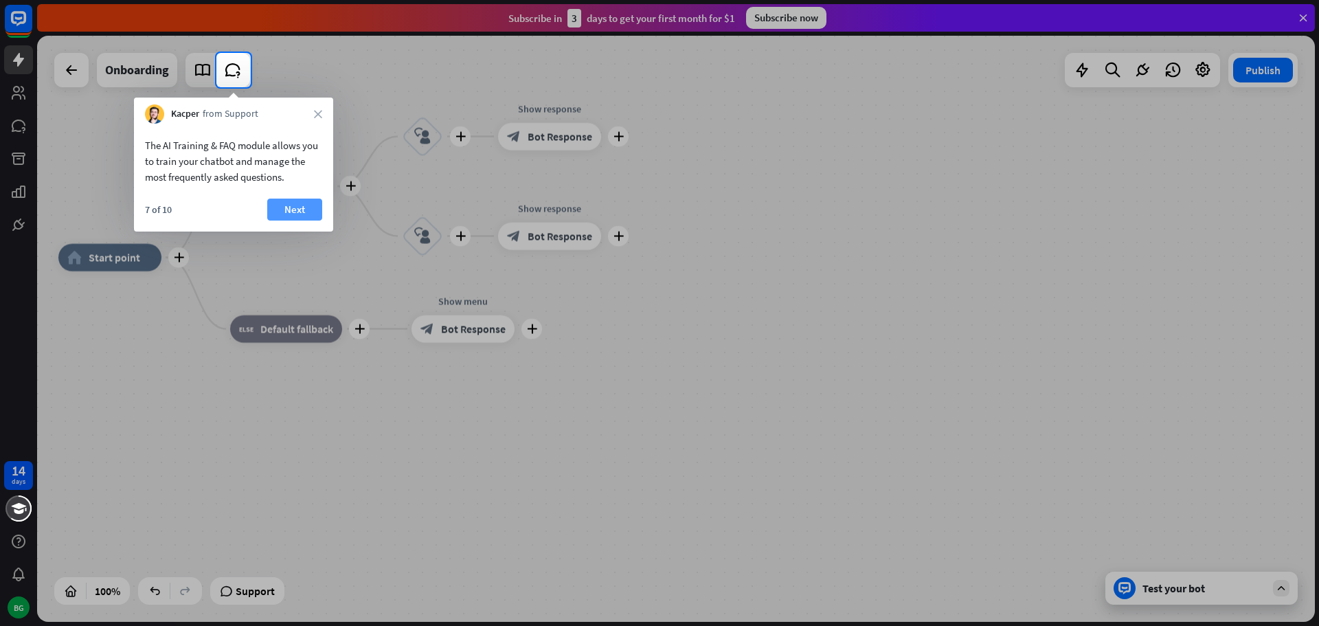
click at [280, 204] on button "Next" at bounding box center [294, 210] width 55 height 22
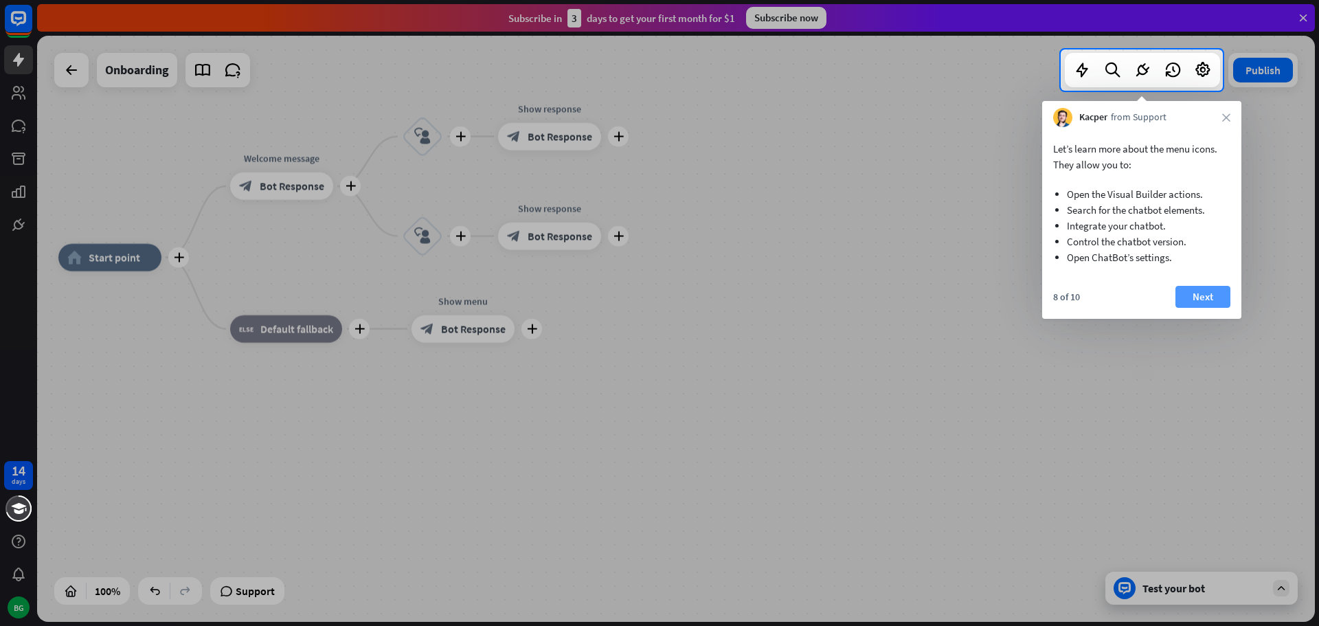
click at [1194, 291] on button "Next" at bounding box center [1203, 297] width 55 height 22
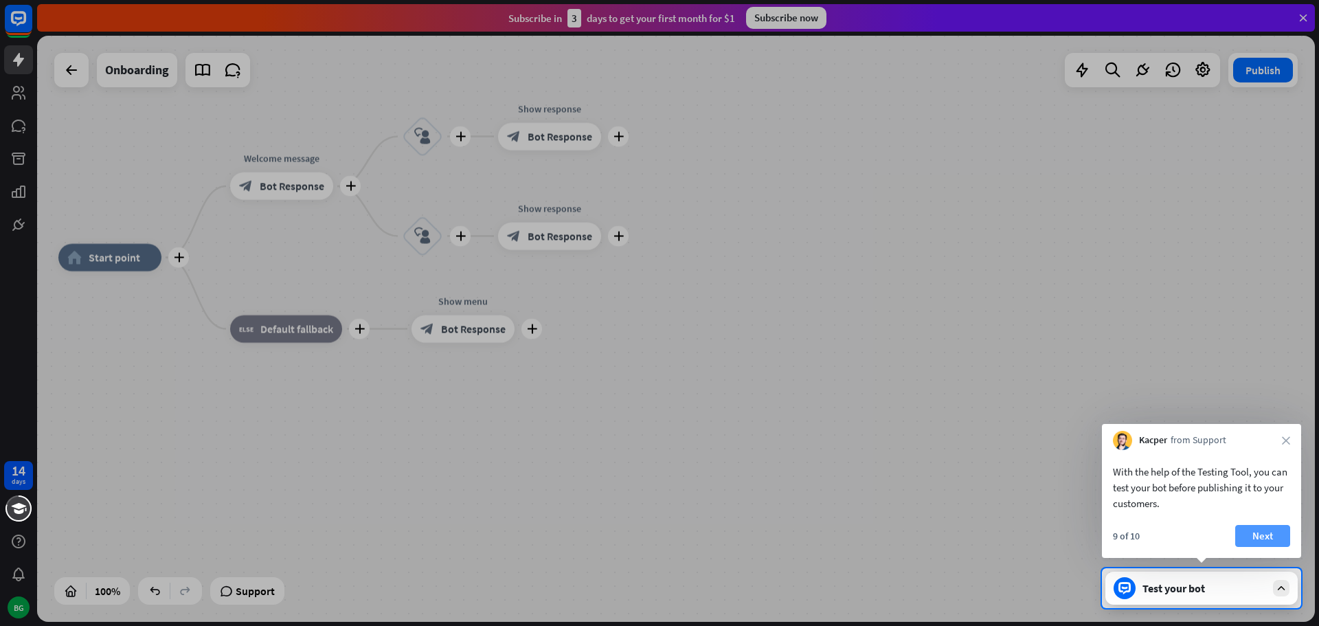
click at [1273, 535] on button "Next" at bounding box center [1263, 536] width 55 height 22
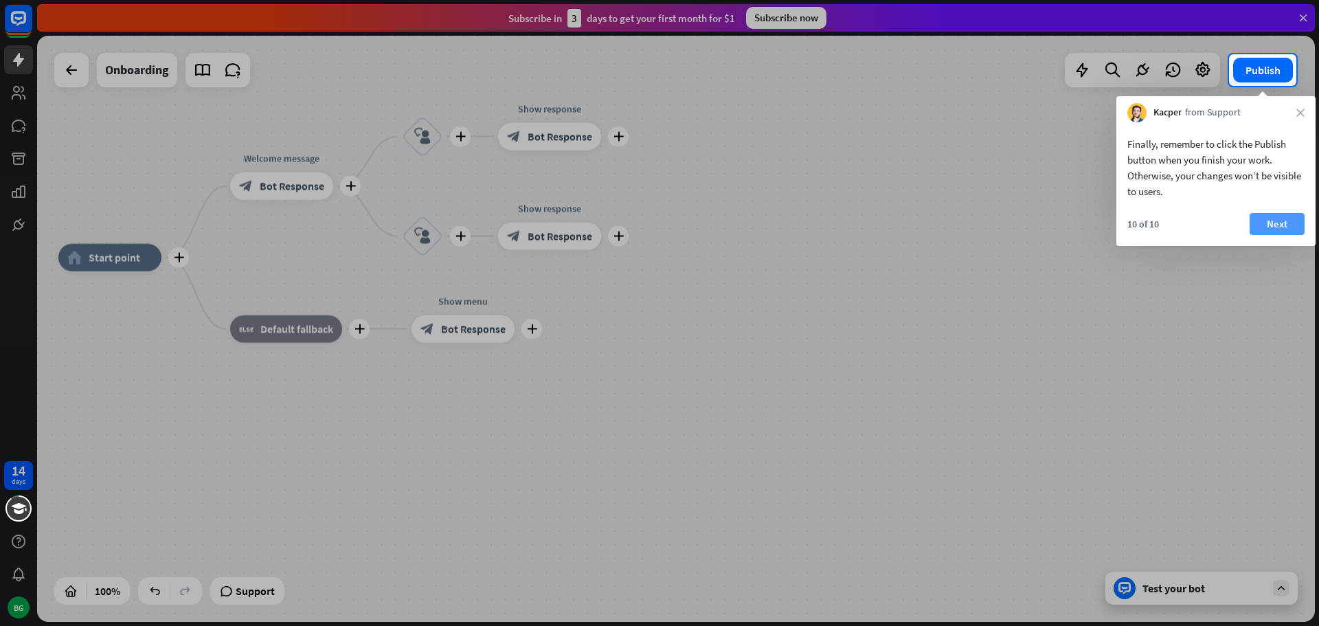
click at [1283, 227] on button "Next" at bounding box center [1277, 224] width 55 height 22
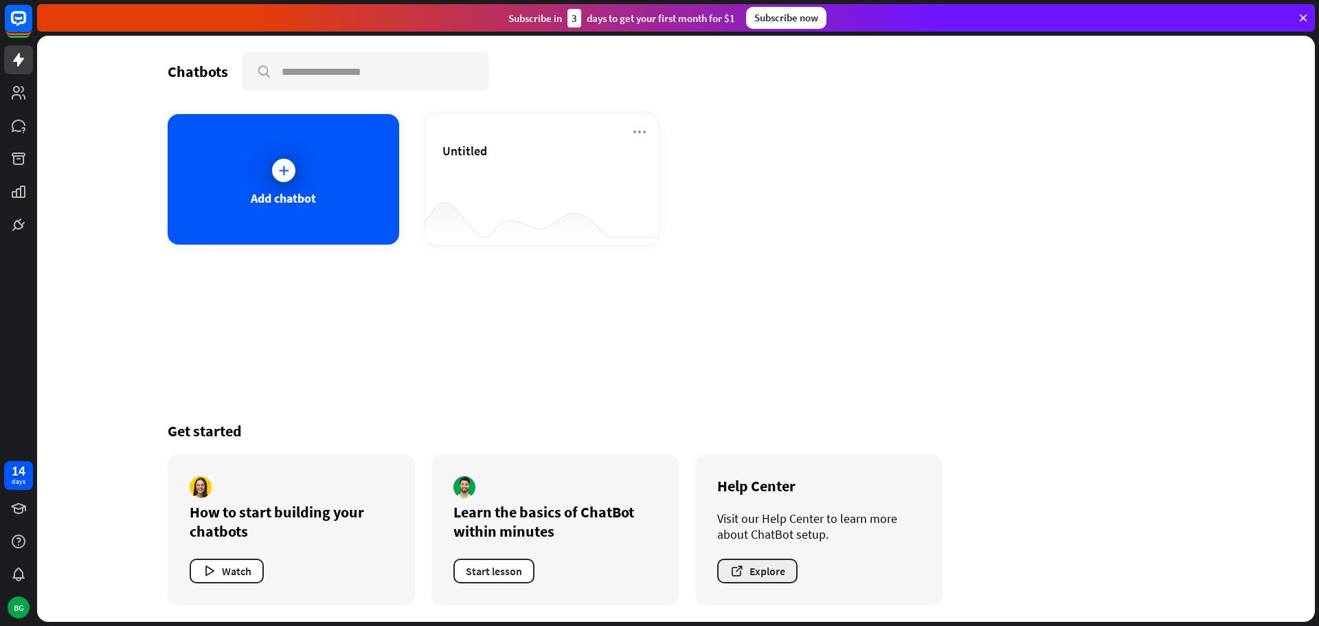
click at [763, 575] on button "Explore" at bounding box center [757, 571] width 80 height 25
